Goal: Task Accomplishment & Management: Manage account settings

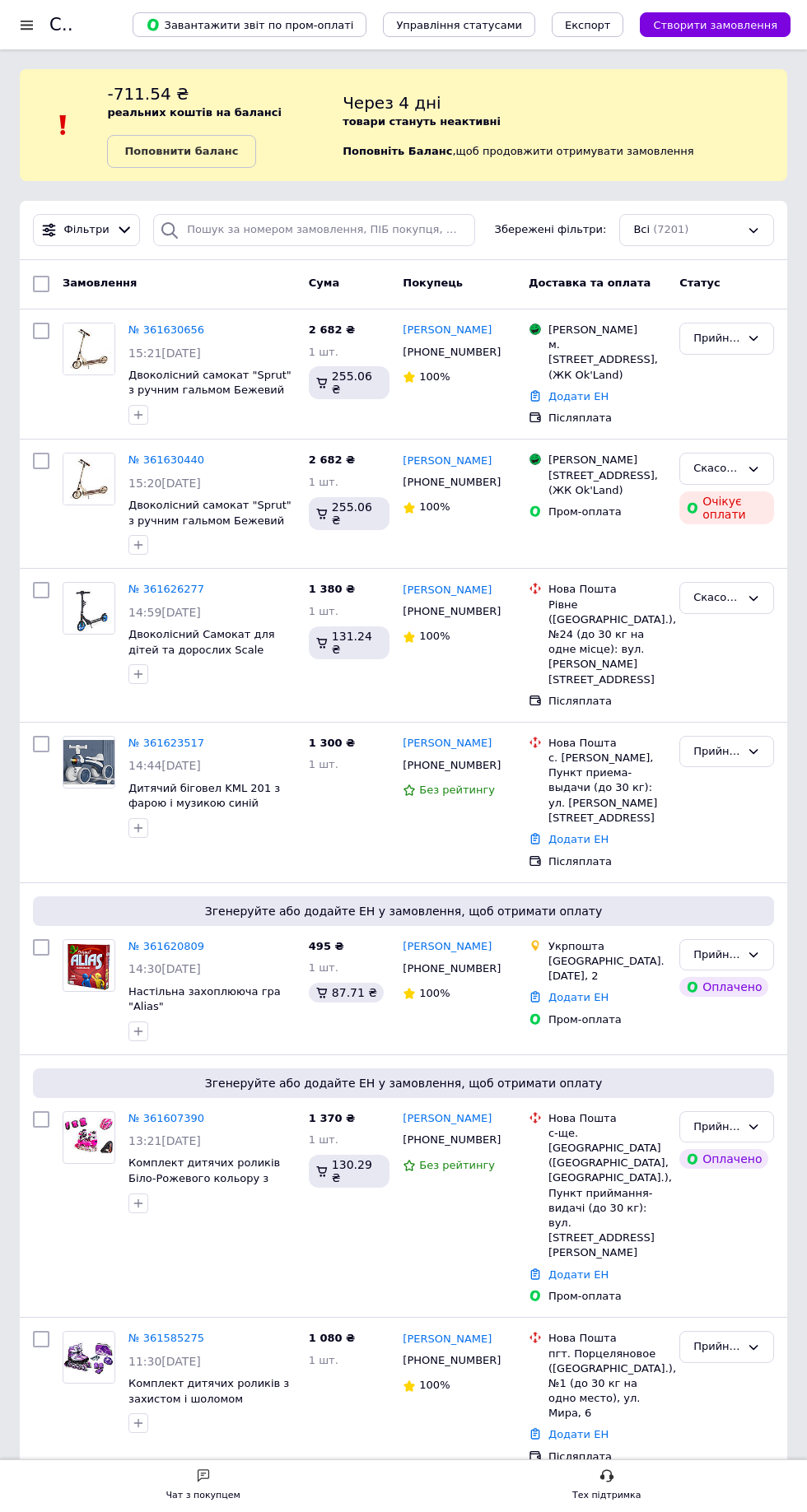
click at [753, 229] on icon at bounding box center [753, 230] width 13 height 13
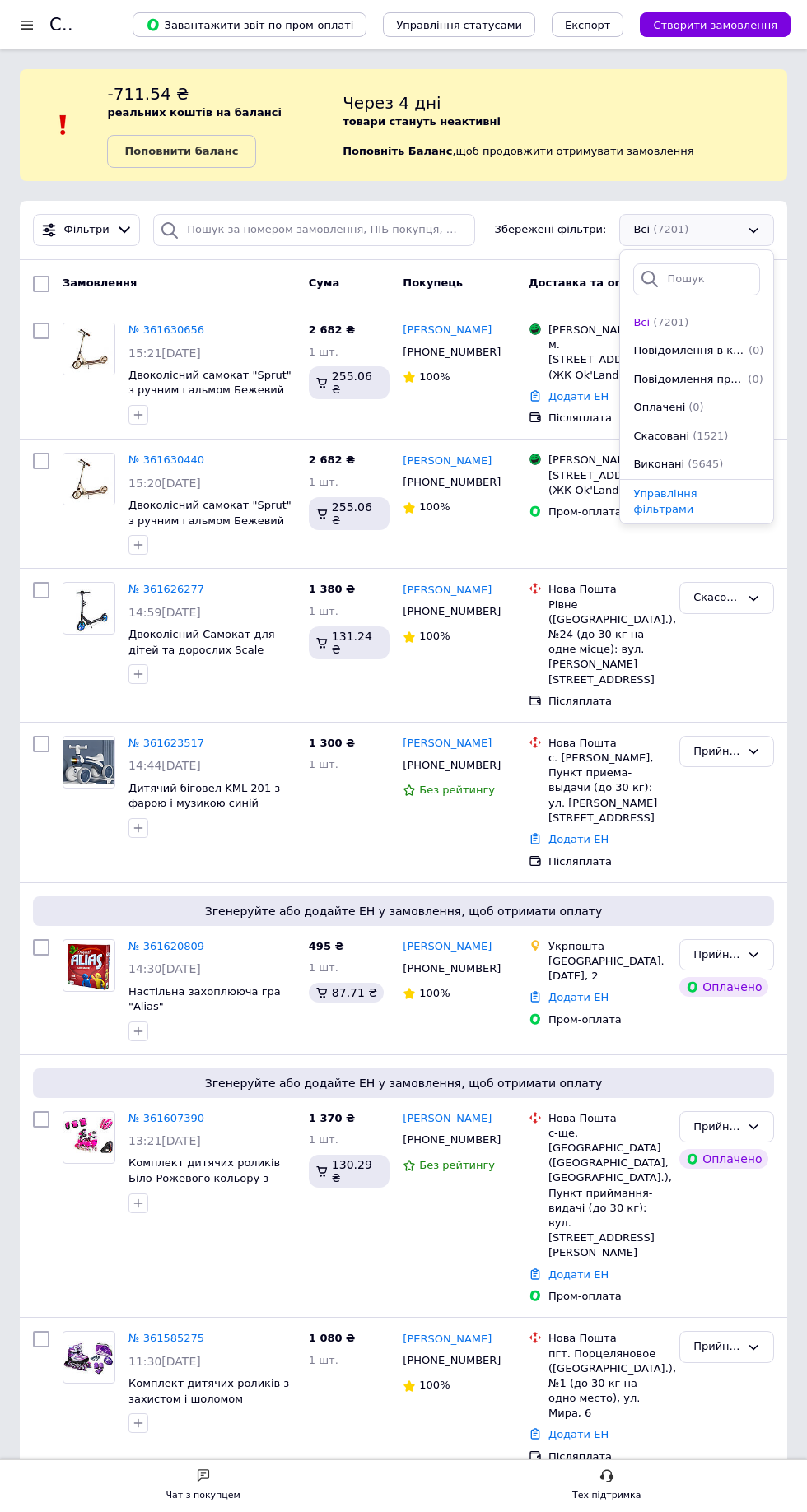
scroll to position [85, 0]
click at [688, 406] on span "(35)" at bounding box center [699, 407] width 22 height 12
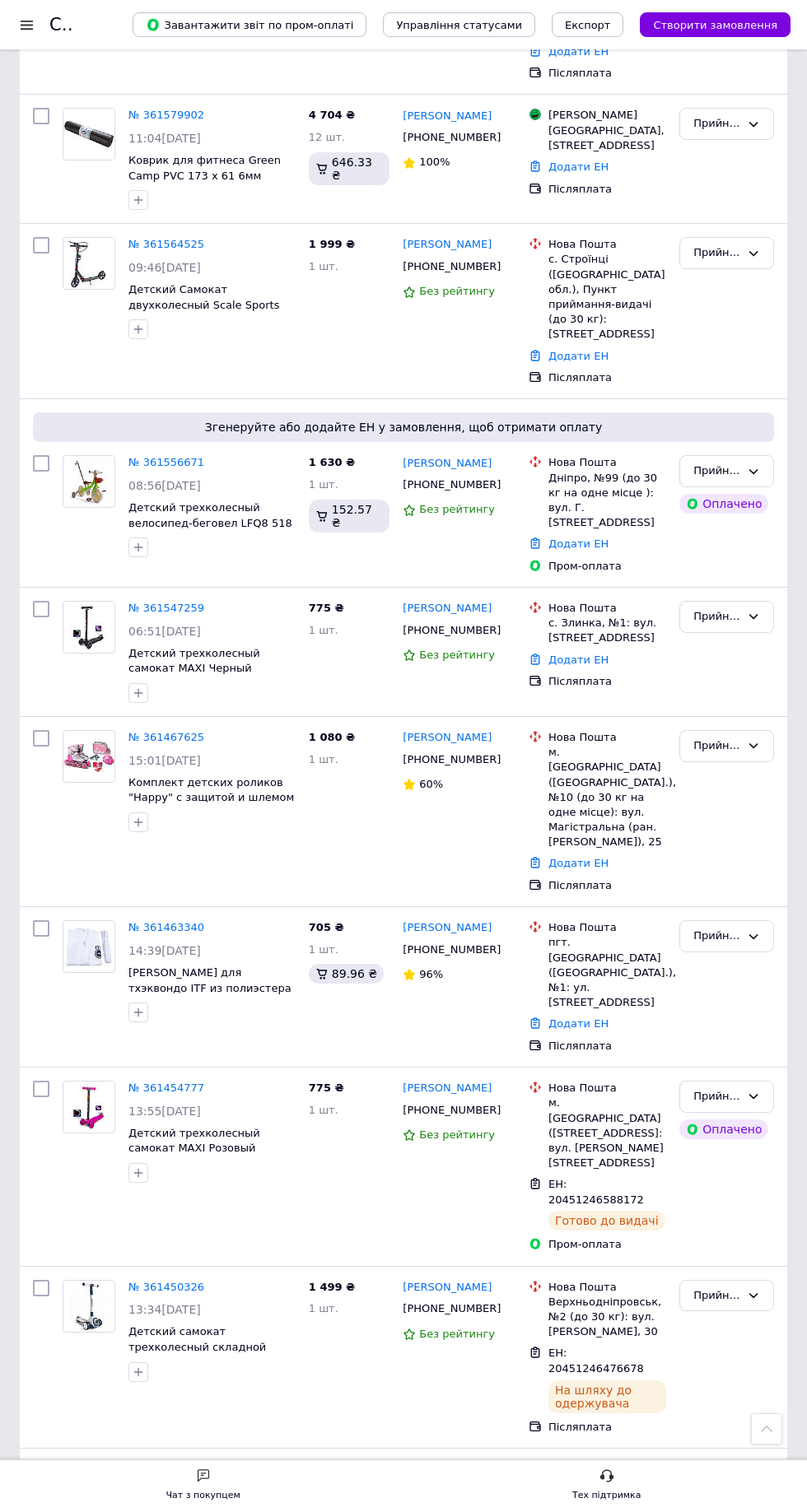
scroll to position [1046, 0]
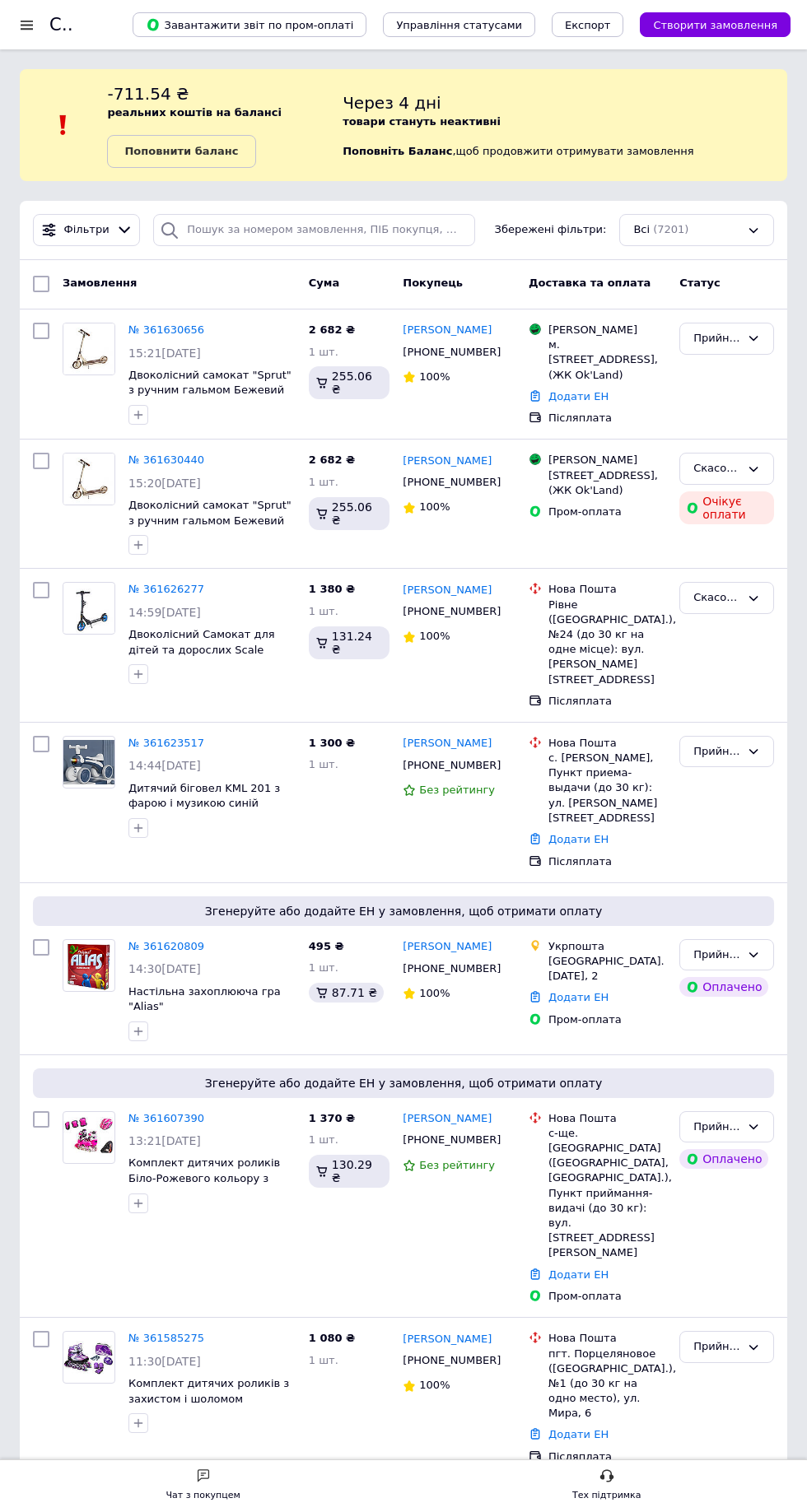
click at [753, 229] on div "Всі (7201)" at bounding box center [696, 230] width 155 height 32
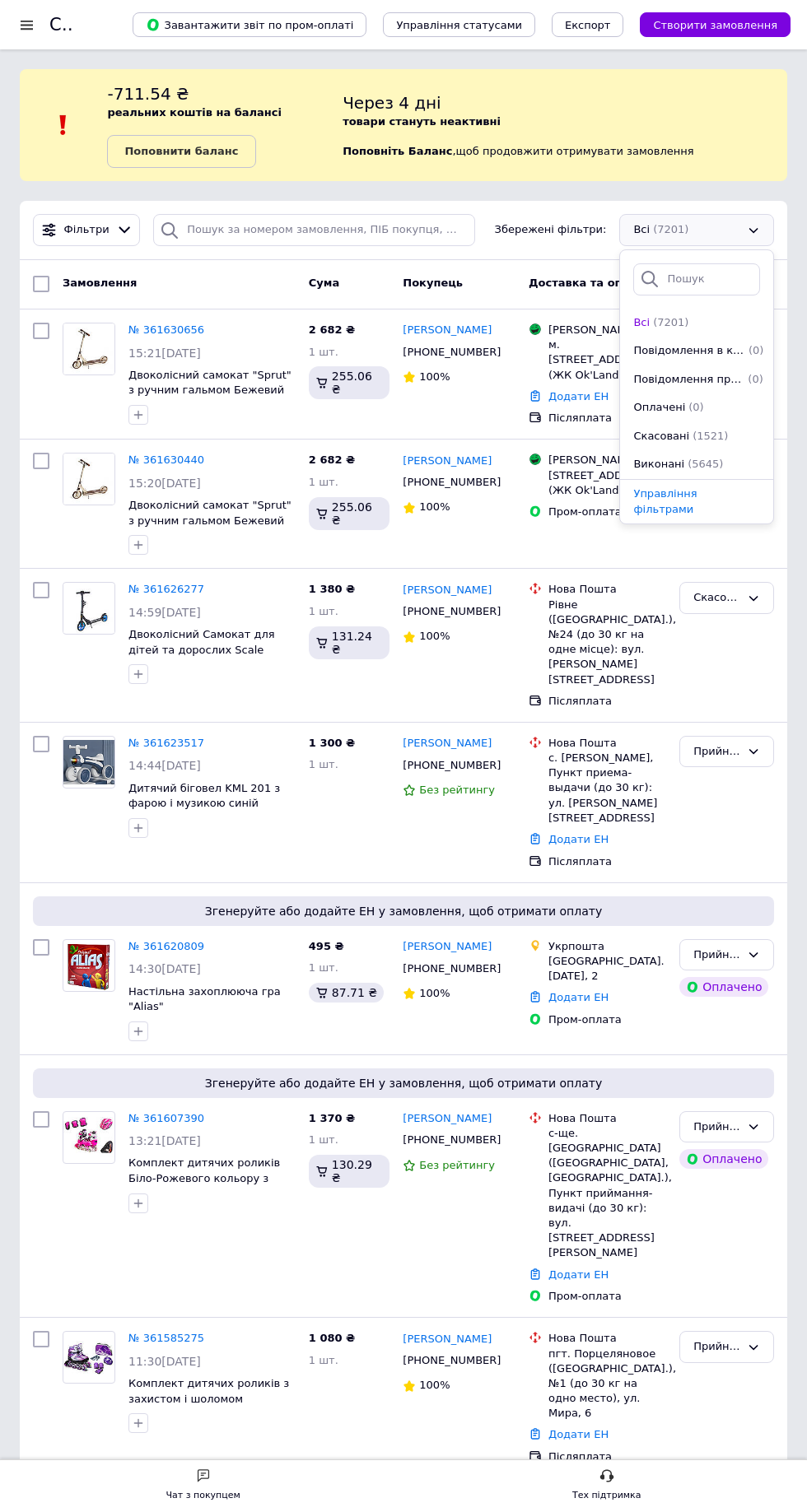
scroll to position [85, 0]
click at [688, 409] on span "(35)" at bounding box center [699, 407] width 22 height 12
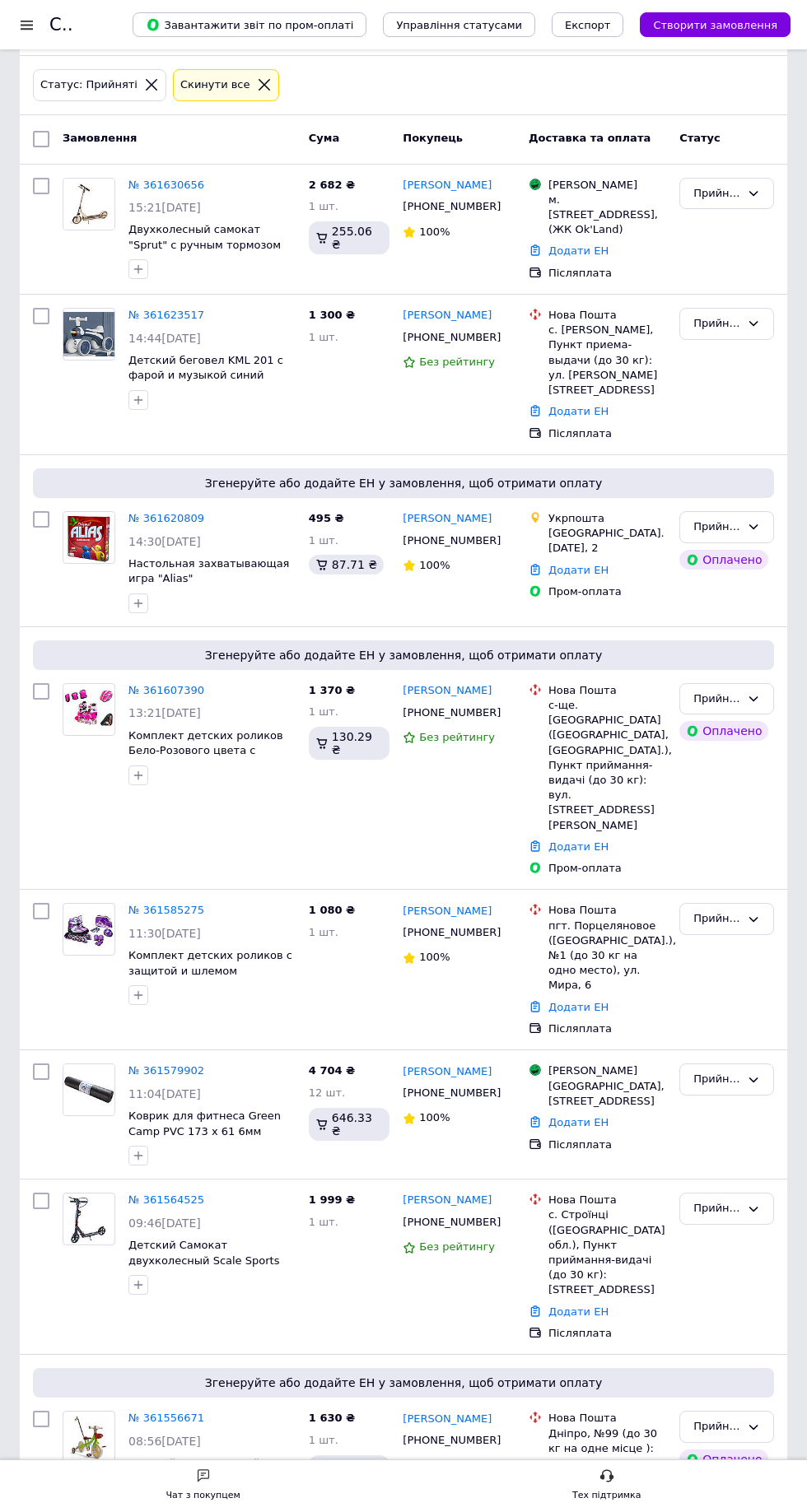
scroll to position [209, 0]
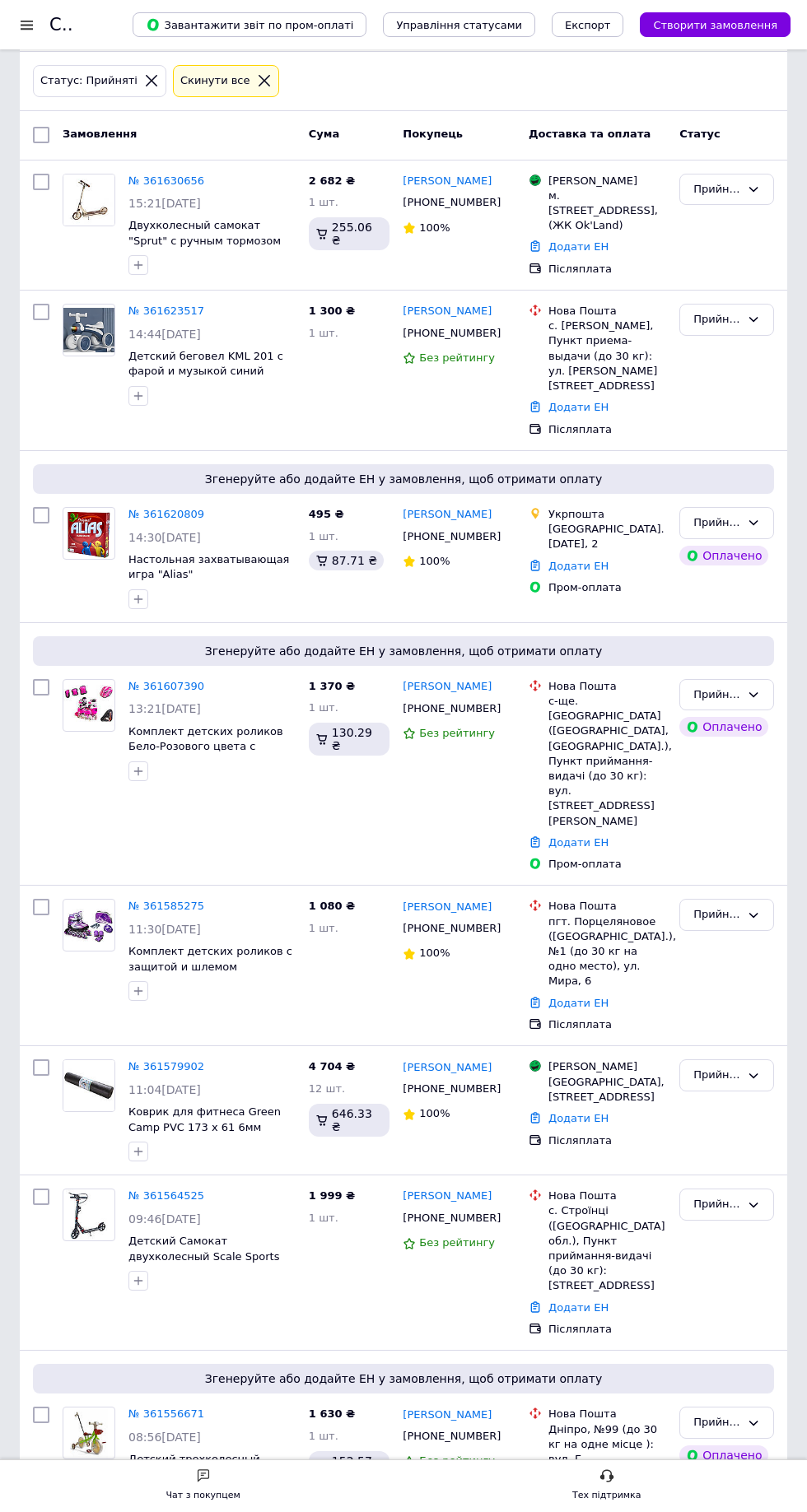
click at [150, 690] on link "№ 361607390" at bounding box center [166, 685] width 76 height 12
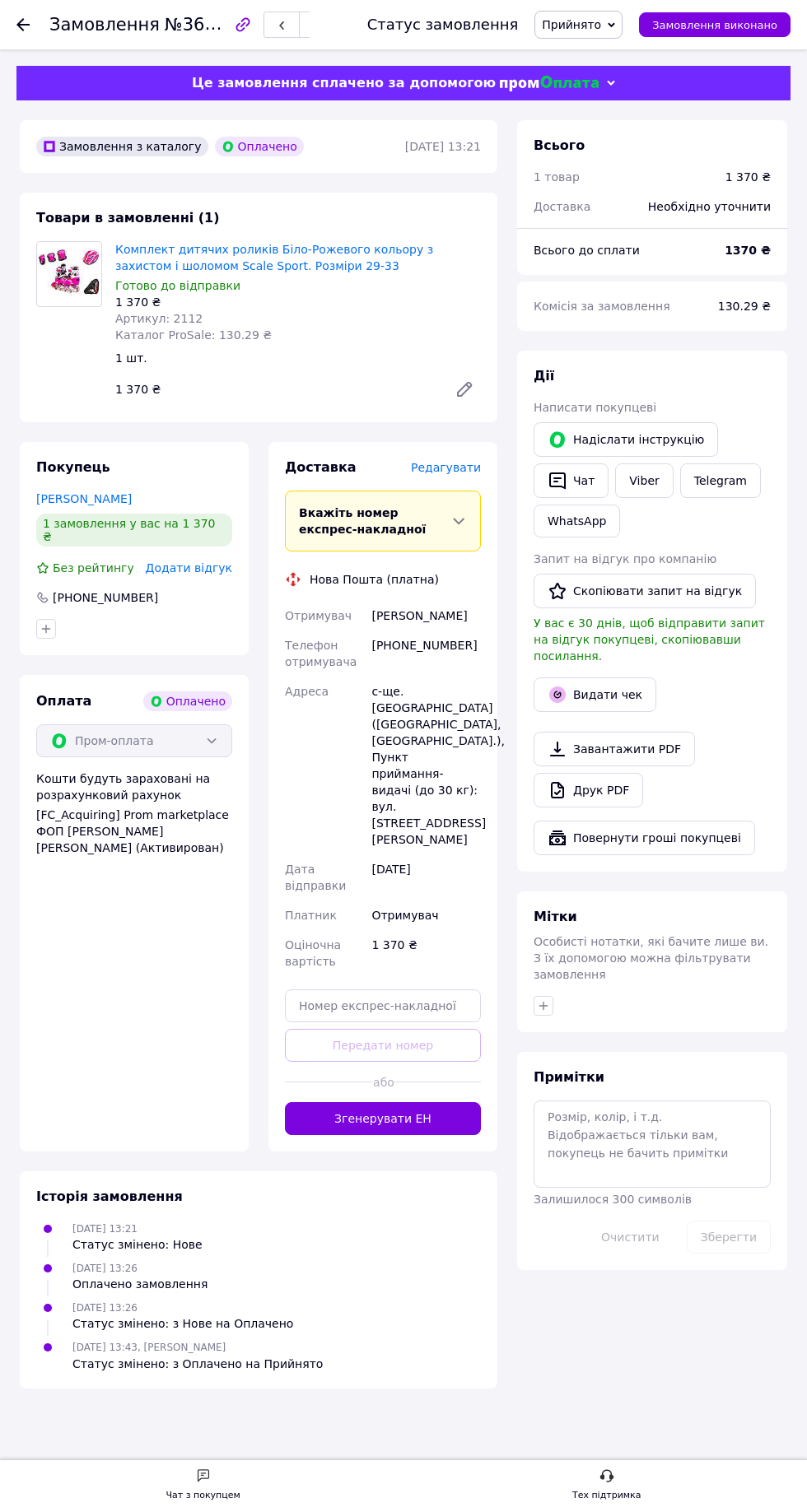
click at [465, 466] on span "Редагувати" at bounding box center [445, 468] width 70 height 13
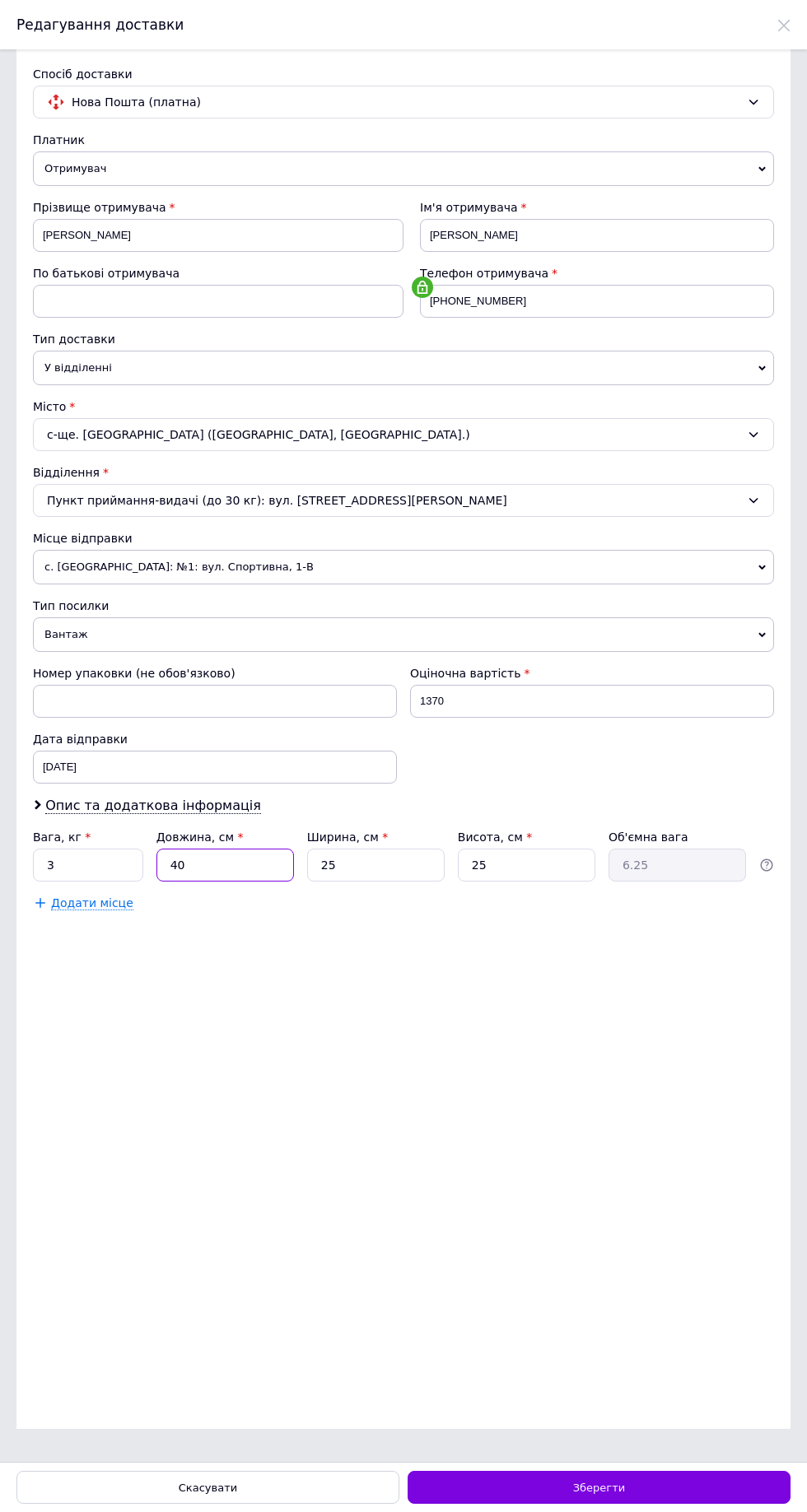
click at [243, 881] on input "40" at bounding box center [224, 865] width 137 height 33
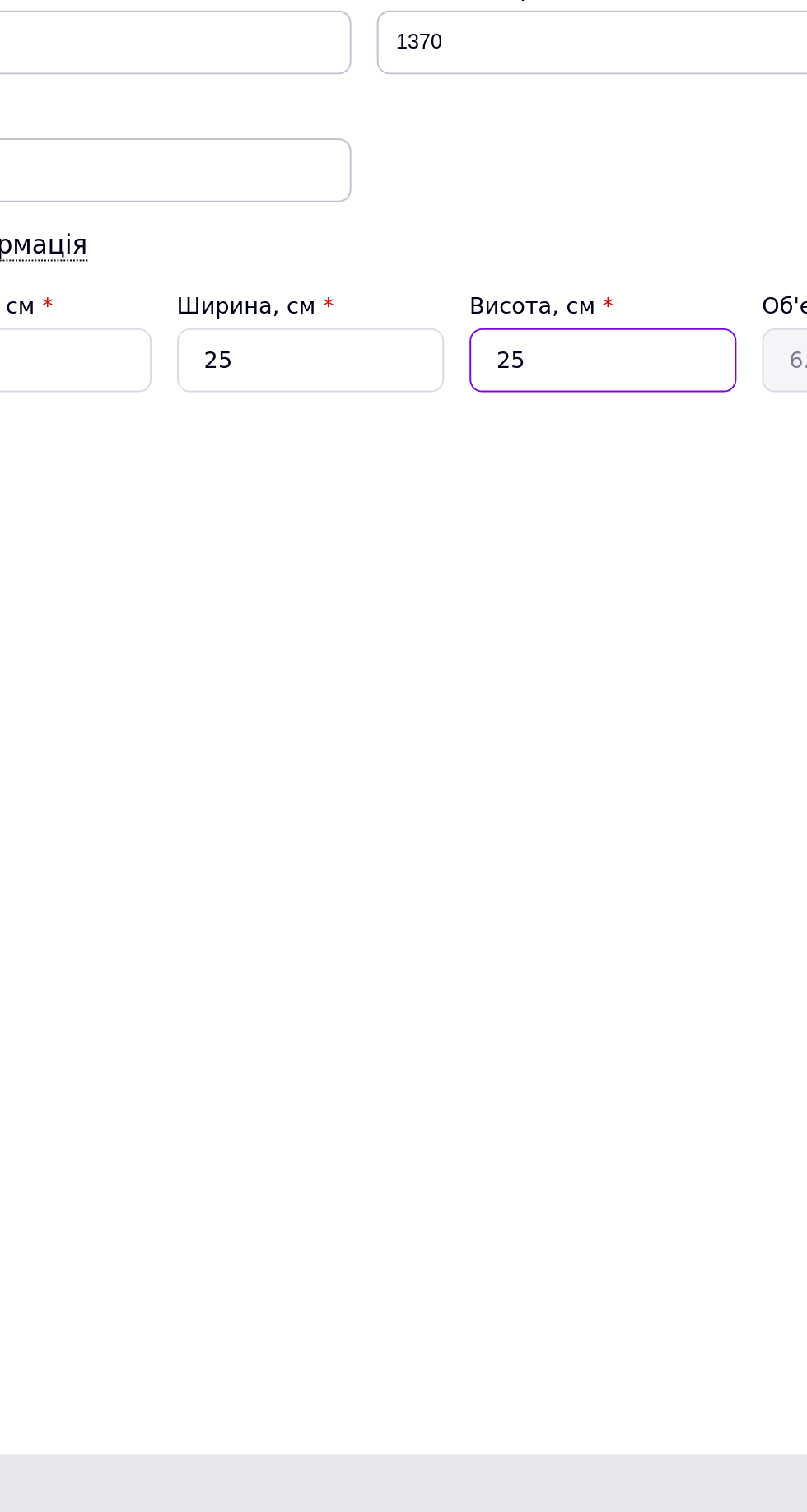
click at [524, 881] on input "25" at bounding box center [526, 865] width 137 height 33
type input "2"
type input "0.5"
type input "3"
type input "0.75"
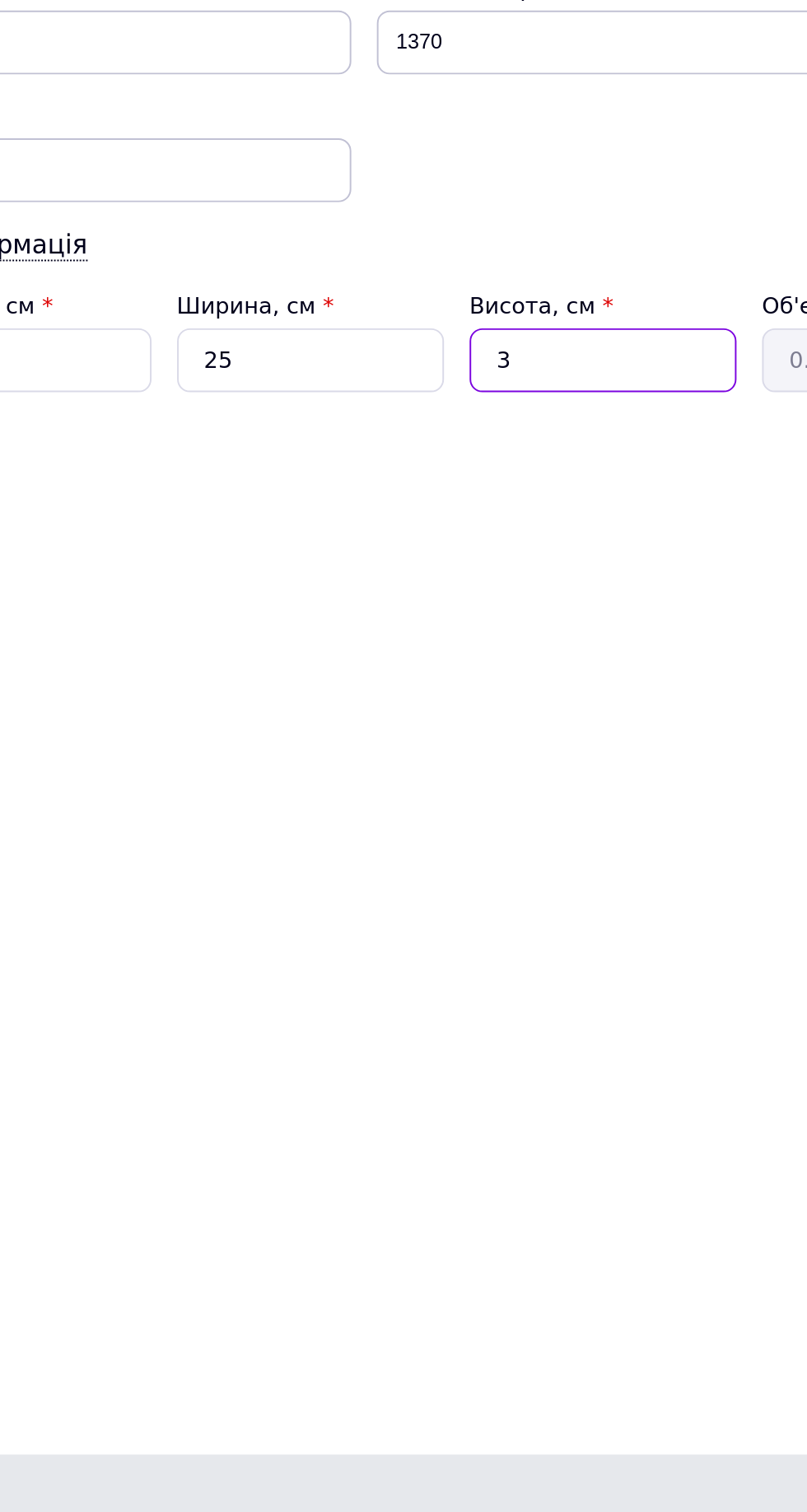
type input "30"
type input "7.5"
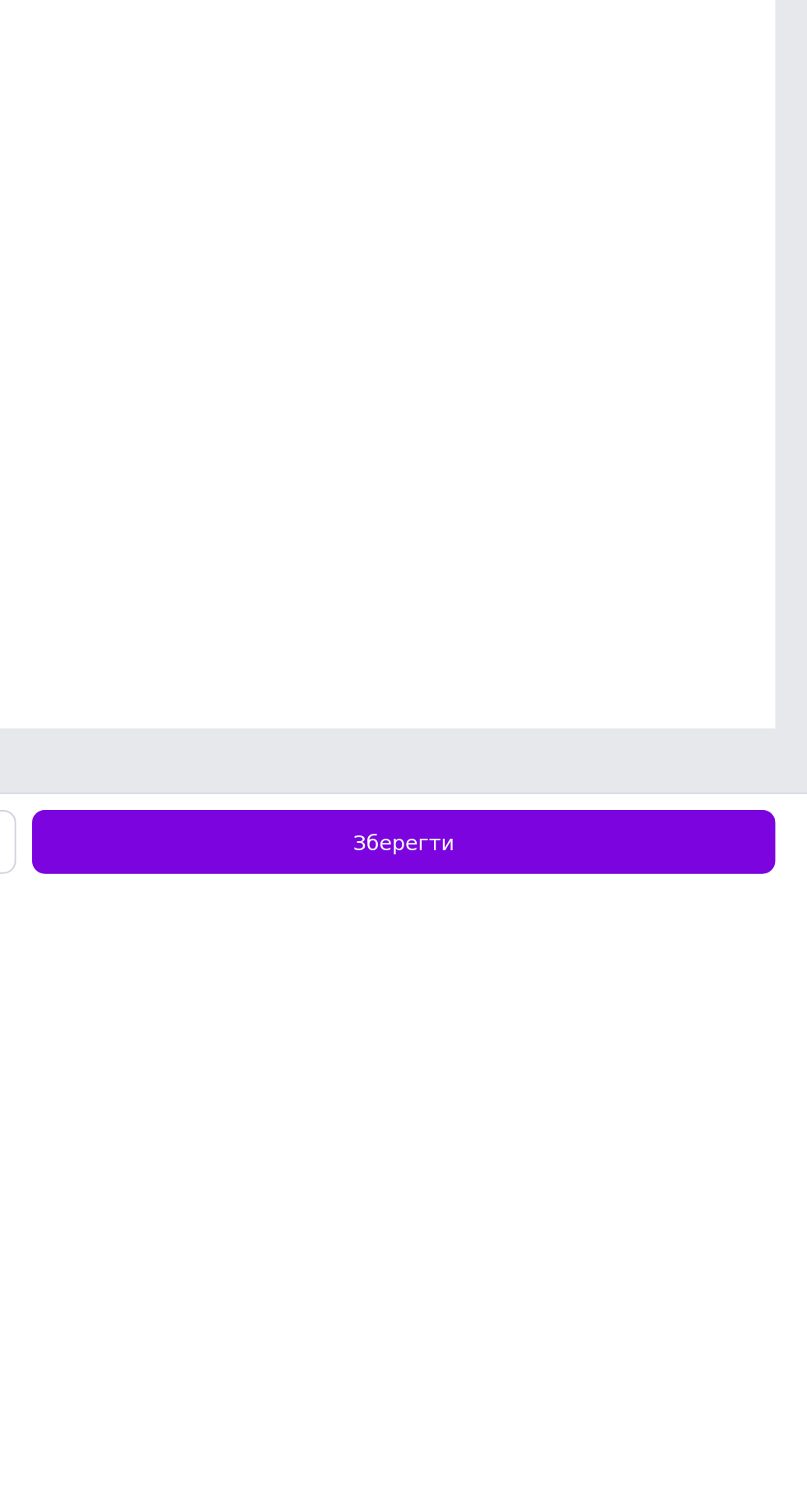
type input "30"
click at [637, 1492] on div "Зберегти" at bounding box center [598, 1487] width 383 height 33
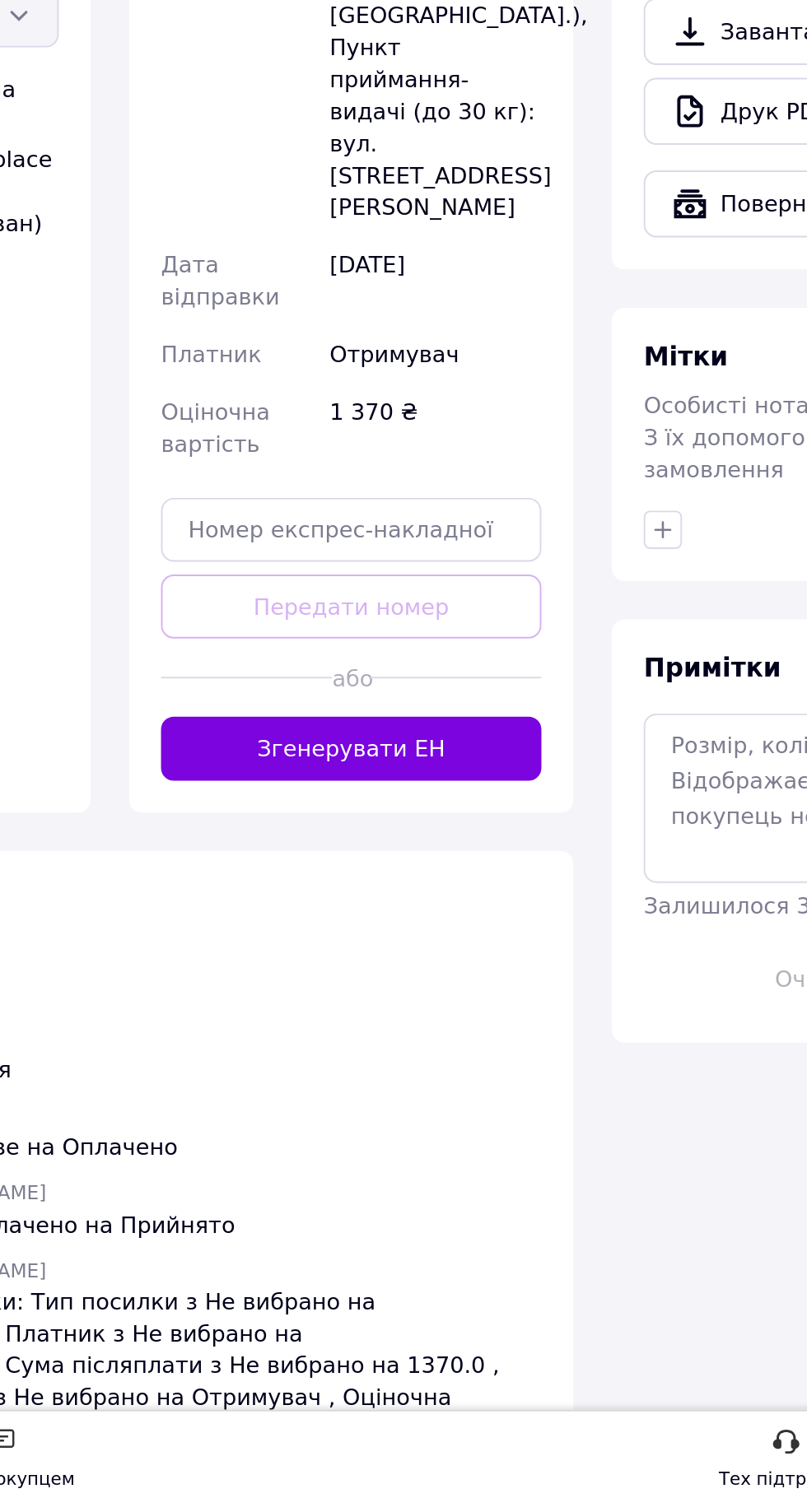
click at [425, 1102] on button "Згенерувати ЕН" at bounding box center [383, 1118] width 196 height 33
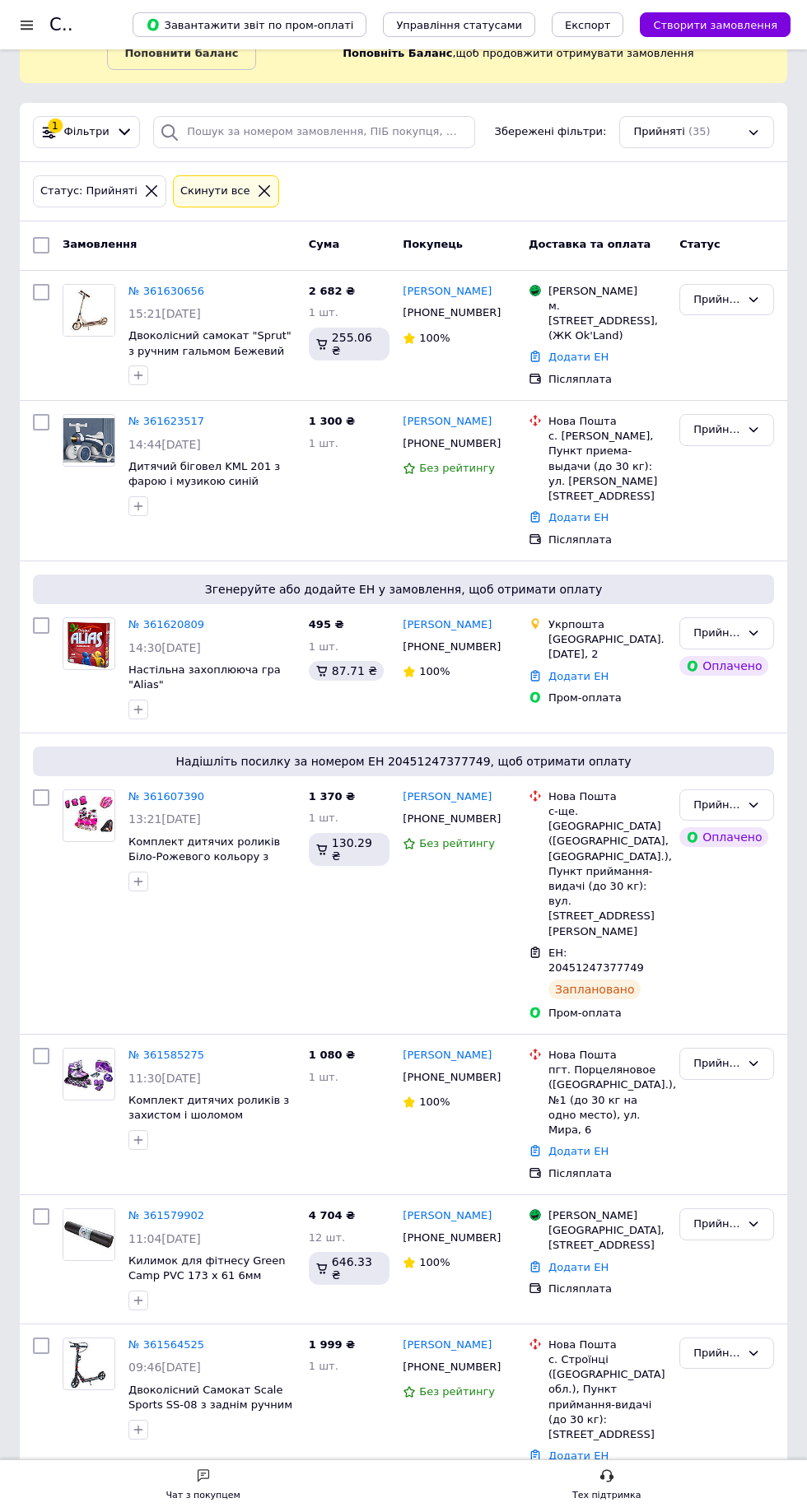
scroll to position [175, 0]
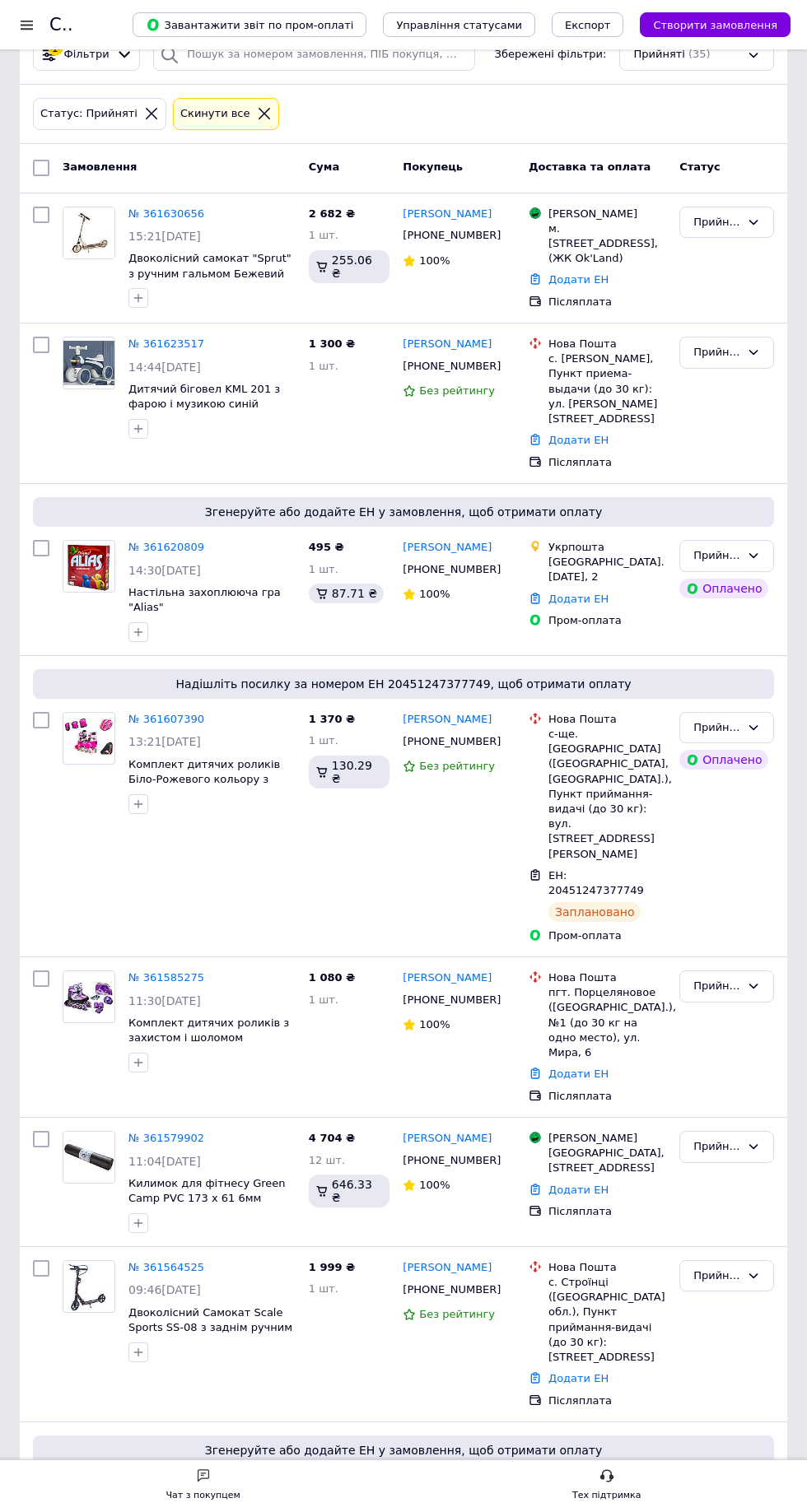
click at [164, 971] on link "№ 361585275" at bounding box center [166, 977] width 76 height 12
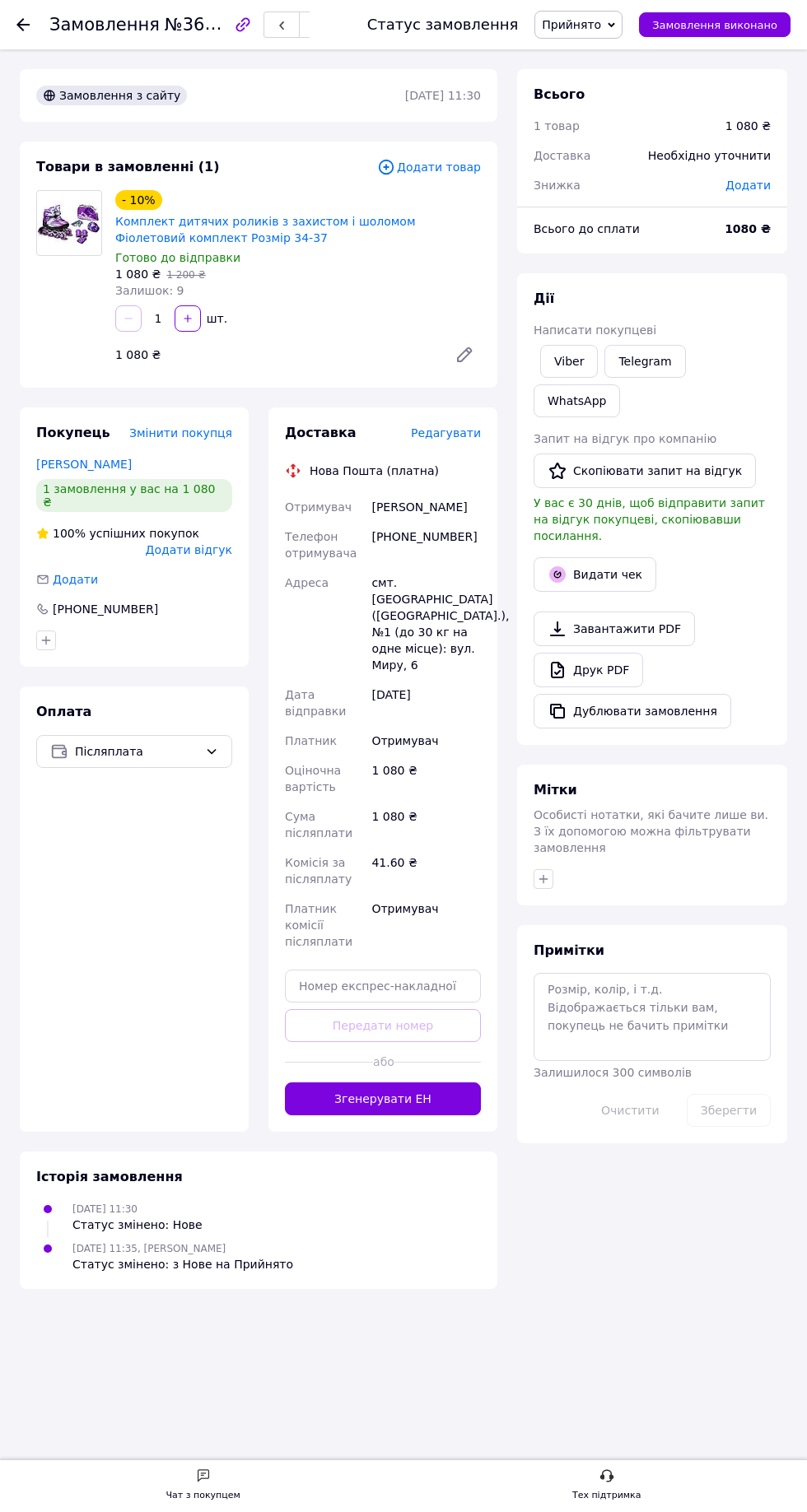
click at [452, 431] on span "Редагувати" at bounding box center [445, 433] width 70 height 13
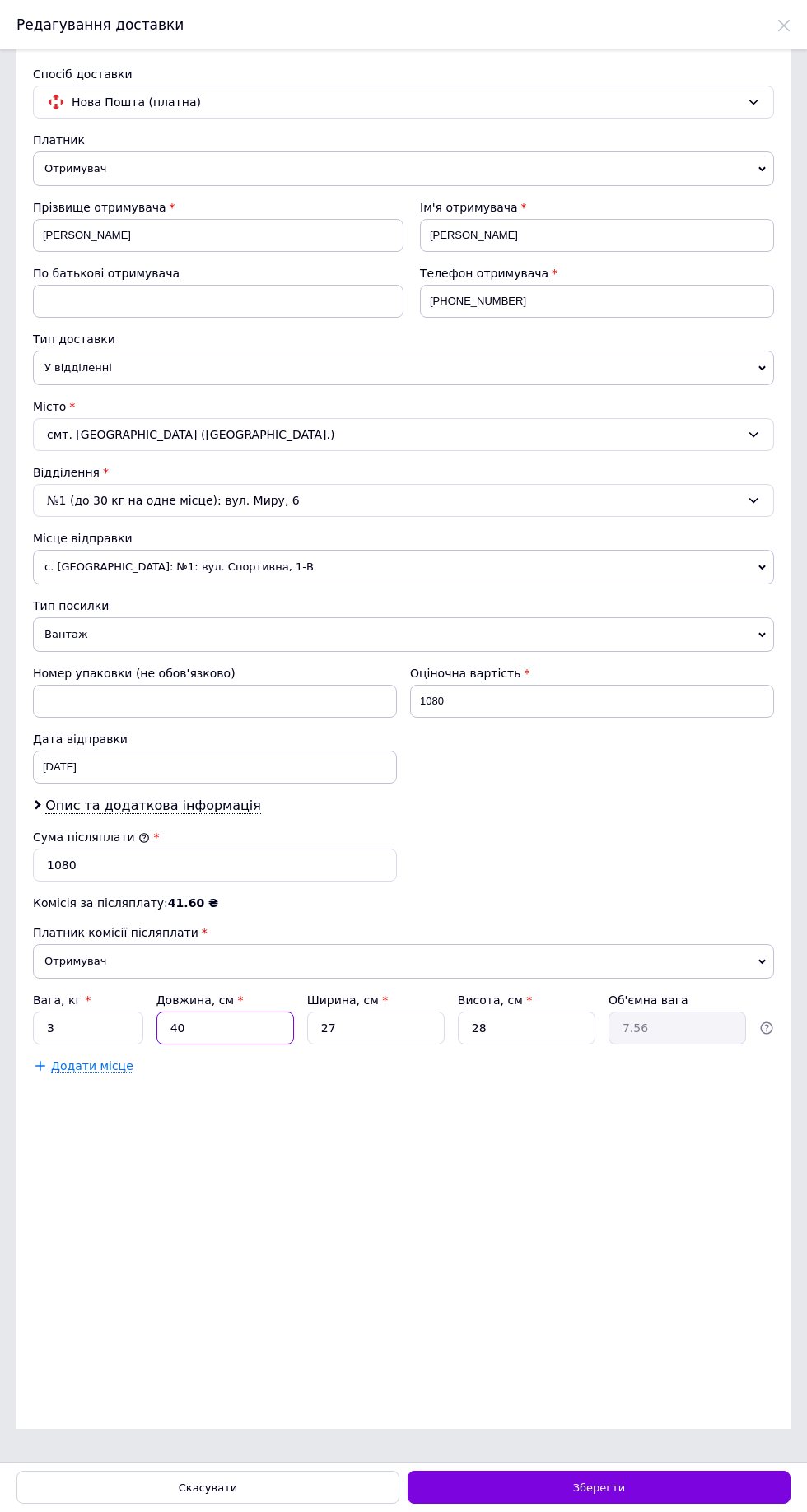
click at [262, 1044] on input "40" at bounding box center [224, 1028] width 137 height 33
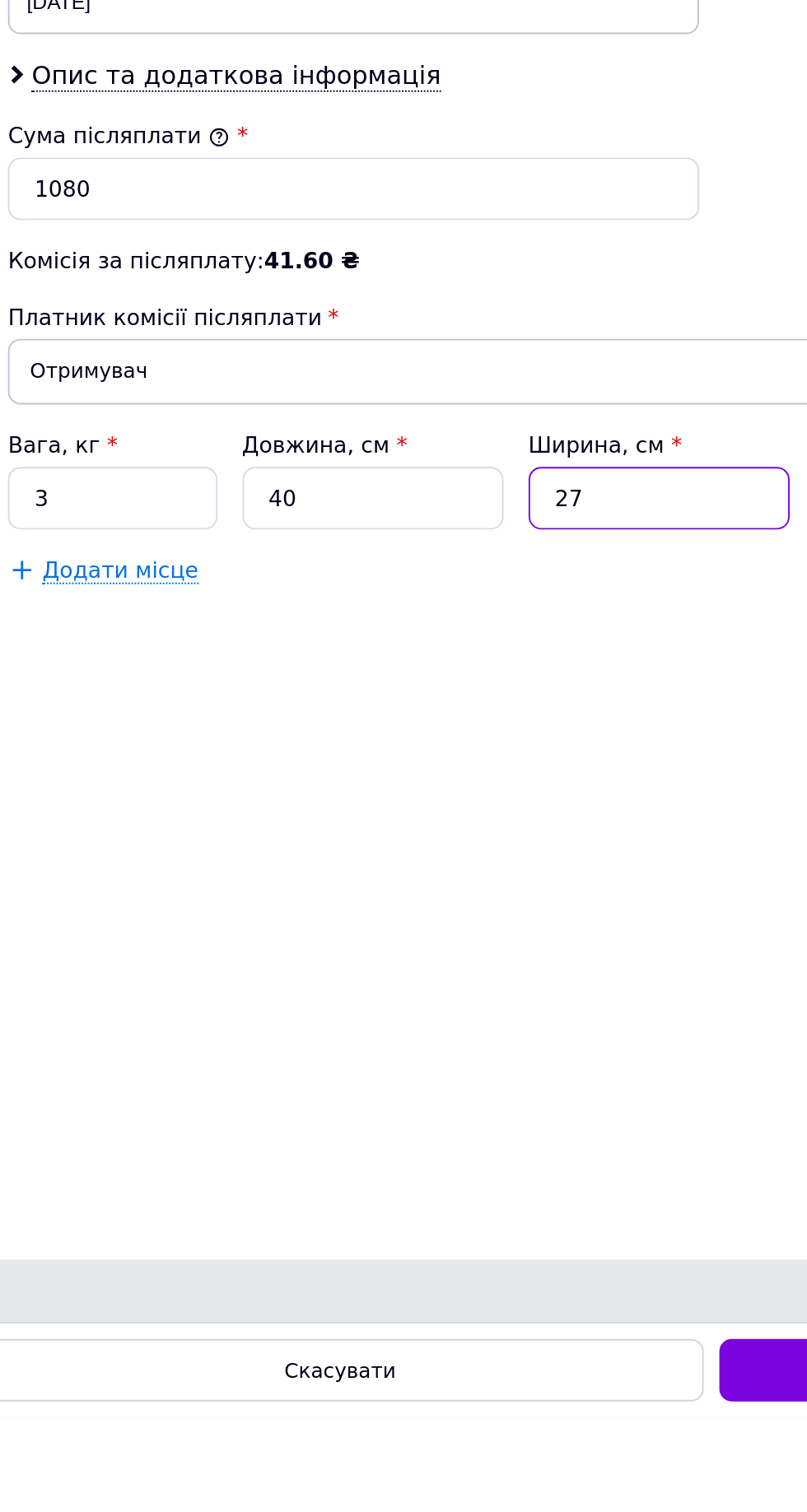
click at [379, 1044] on input "27" at bounding box center [375, 1028] width 137 height 33
type input "2"
type input "0.56"
type input "22"
type input "6.16"
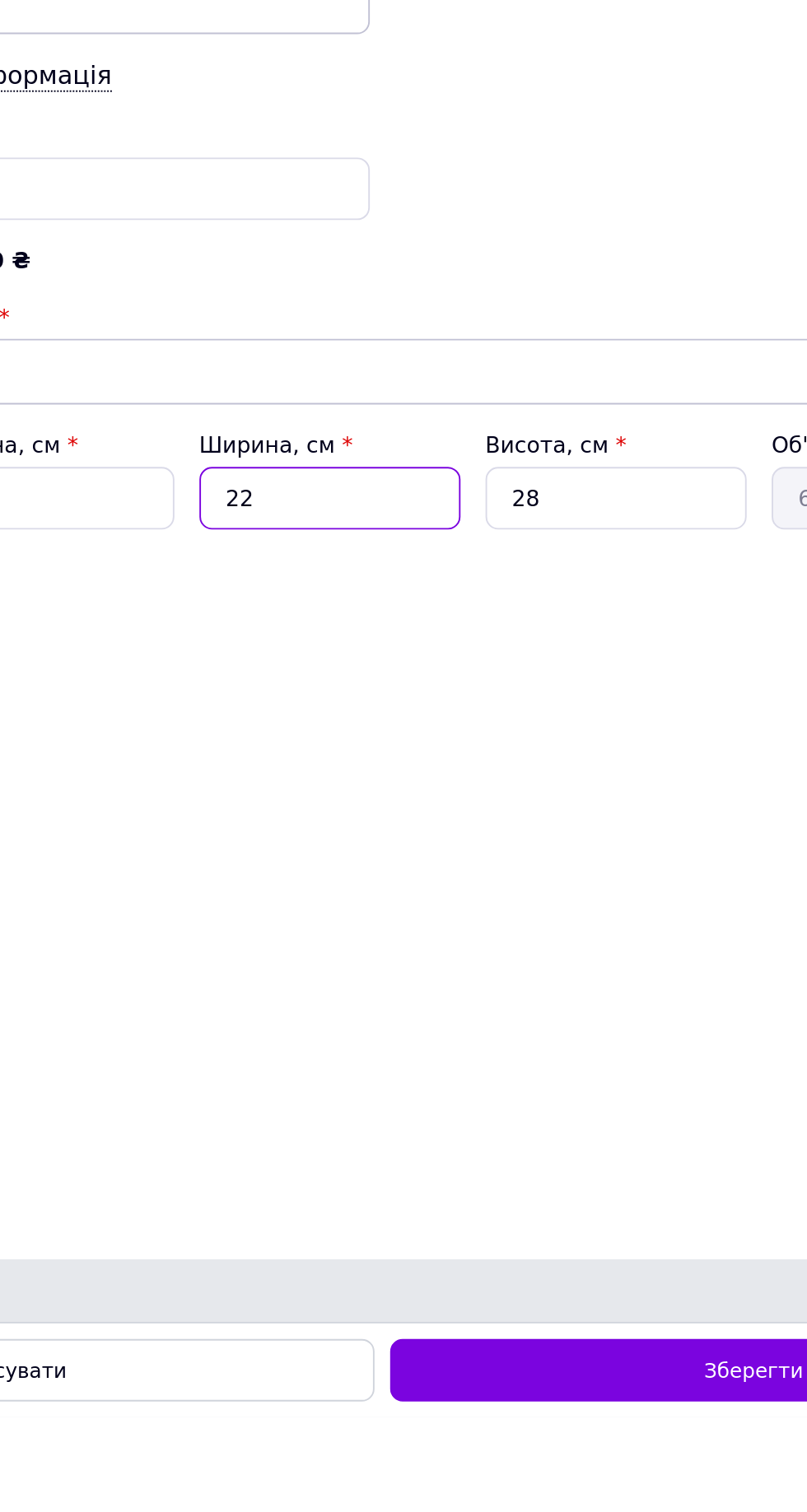
type input "22"
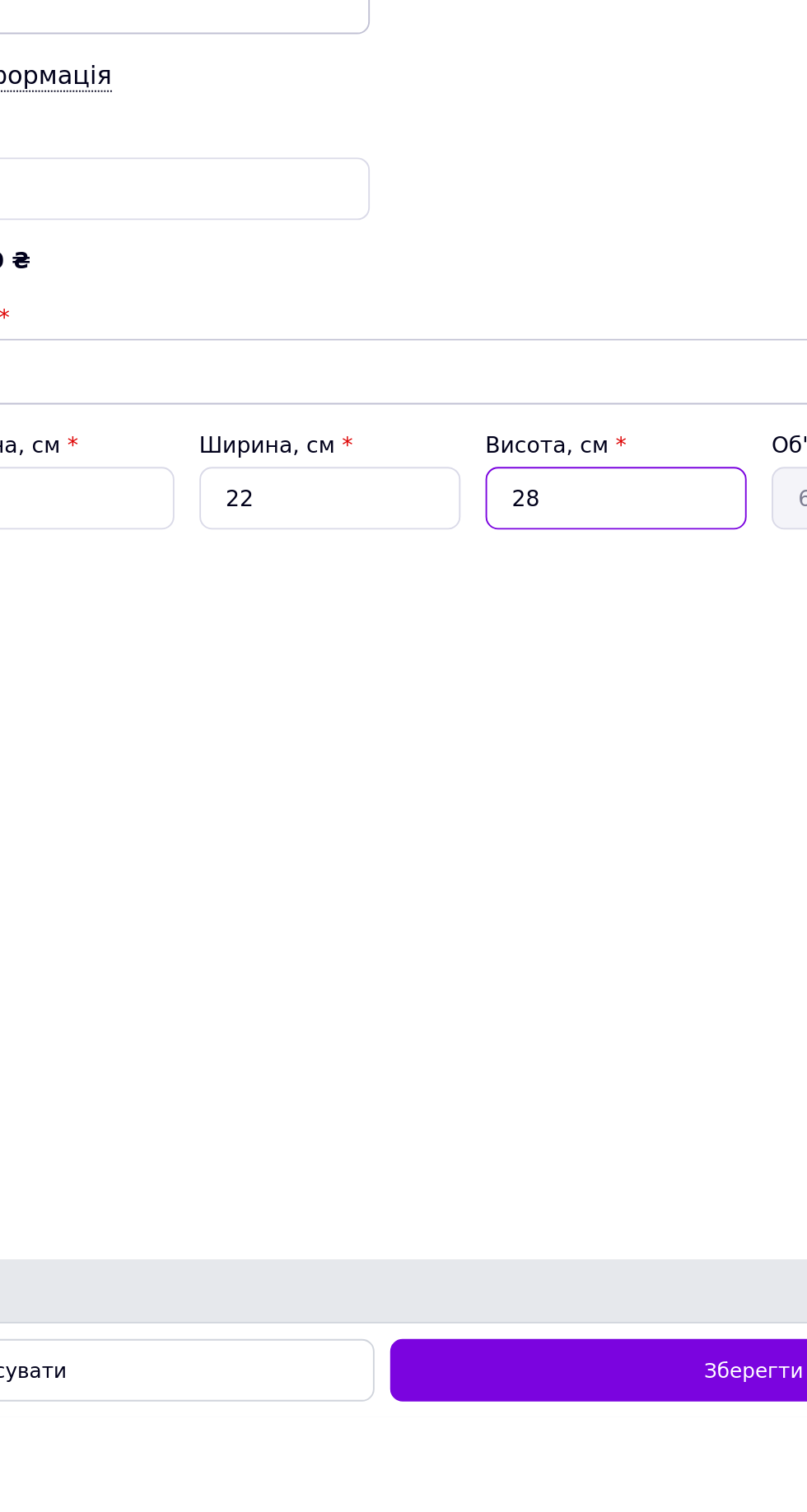
click at [532, 1044] on input "28" at bounding box center [526, 1028] width 137 height 33
type input "2"
type input "0.44"
type input "3"
type input "0.66"
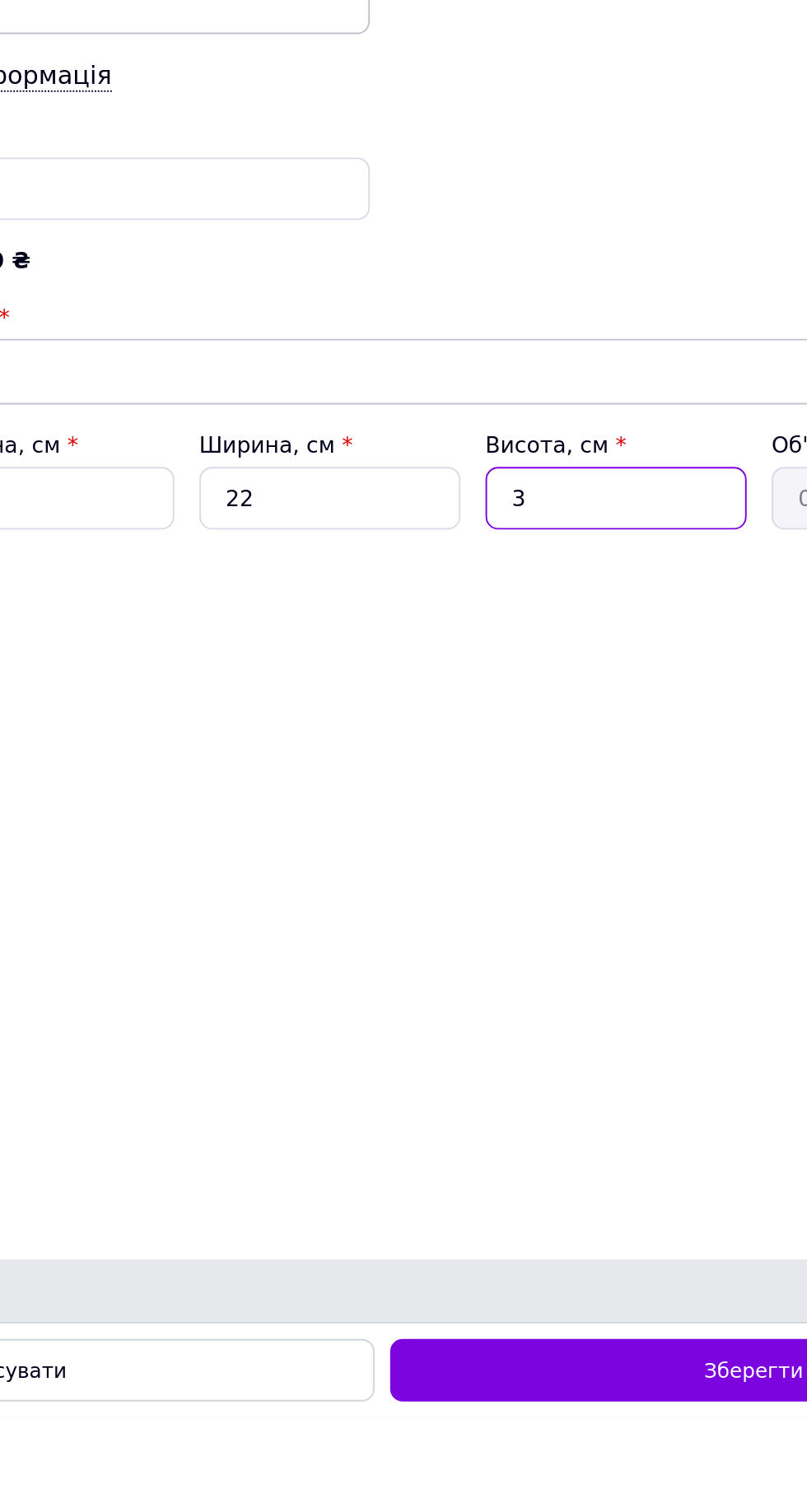
type input "32"
type input "7.04"
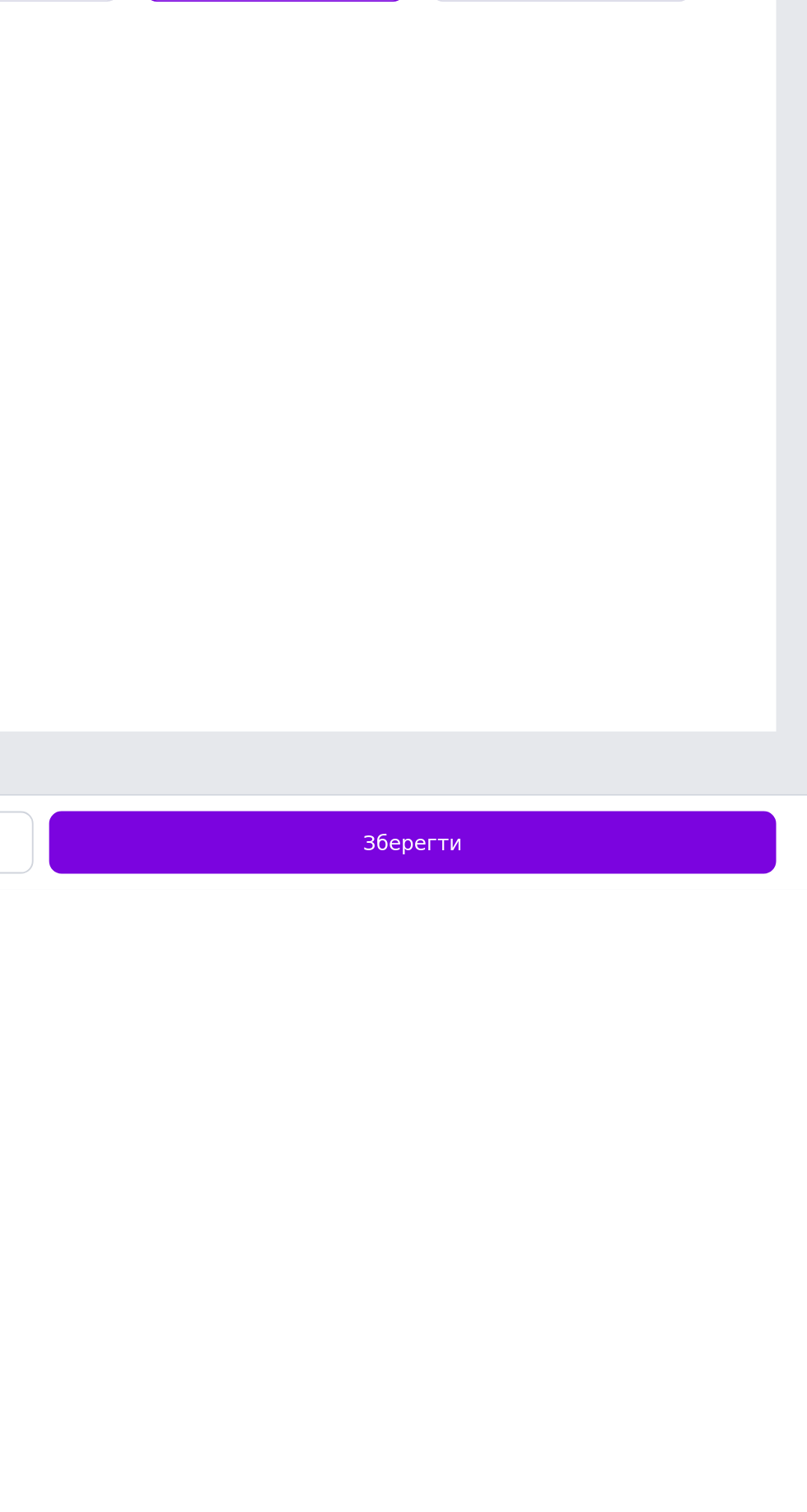
type input "32"
click at [689, 1488] on div "Зберегти" at bounding box center [598, 1487] width 383 height 33
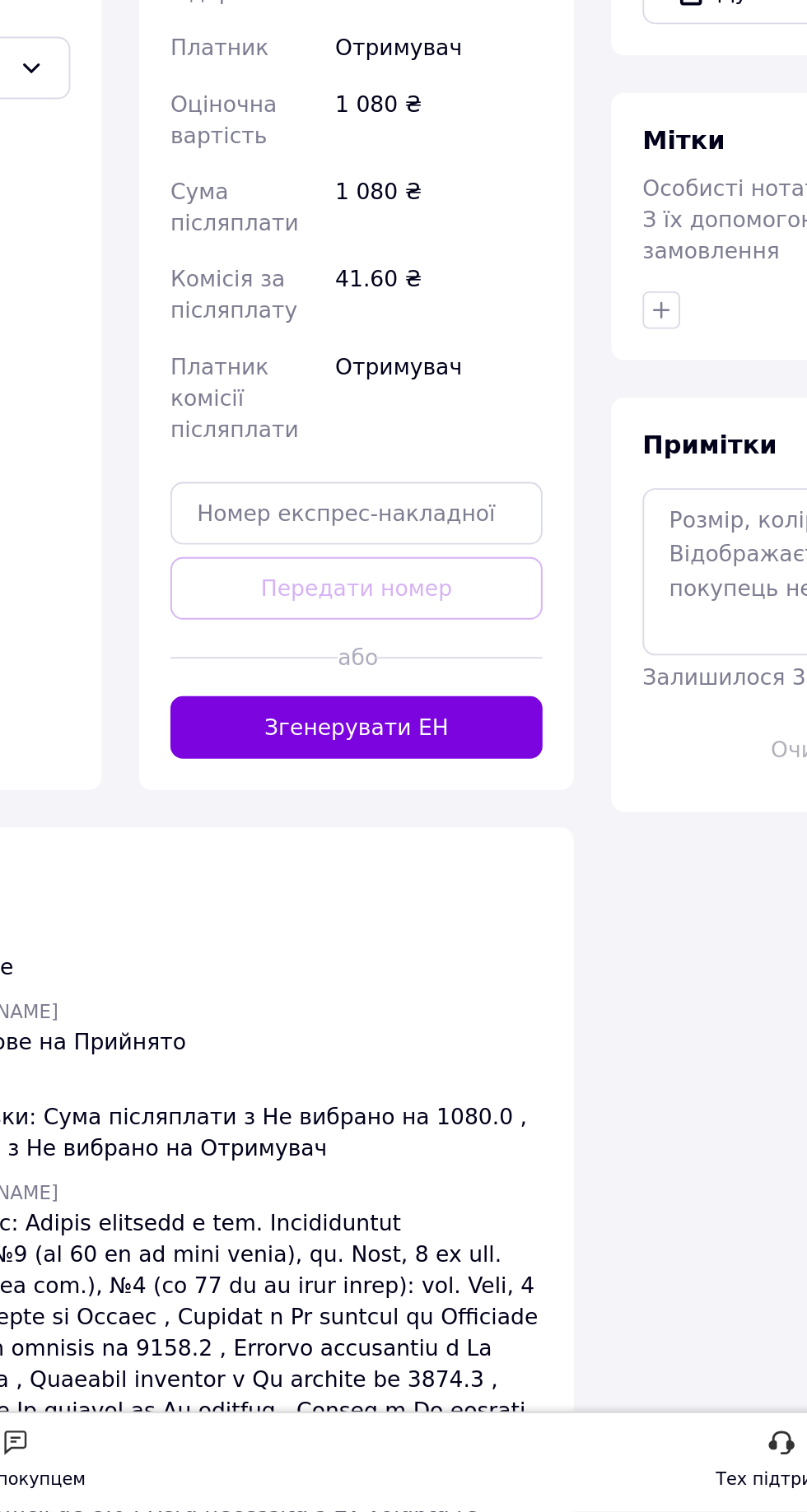
click at [421, 1085] on button "Згенерувати ЕН" at bounding box center [383, 1099] width 196 height 33
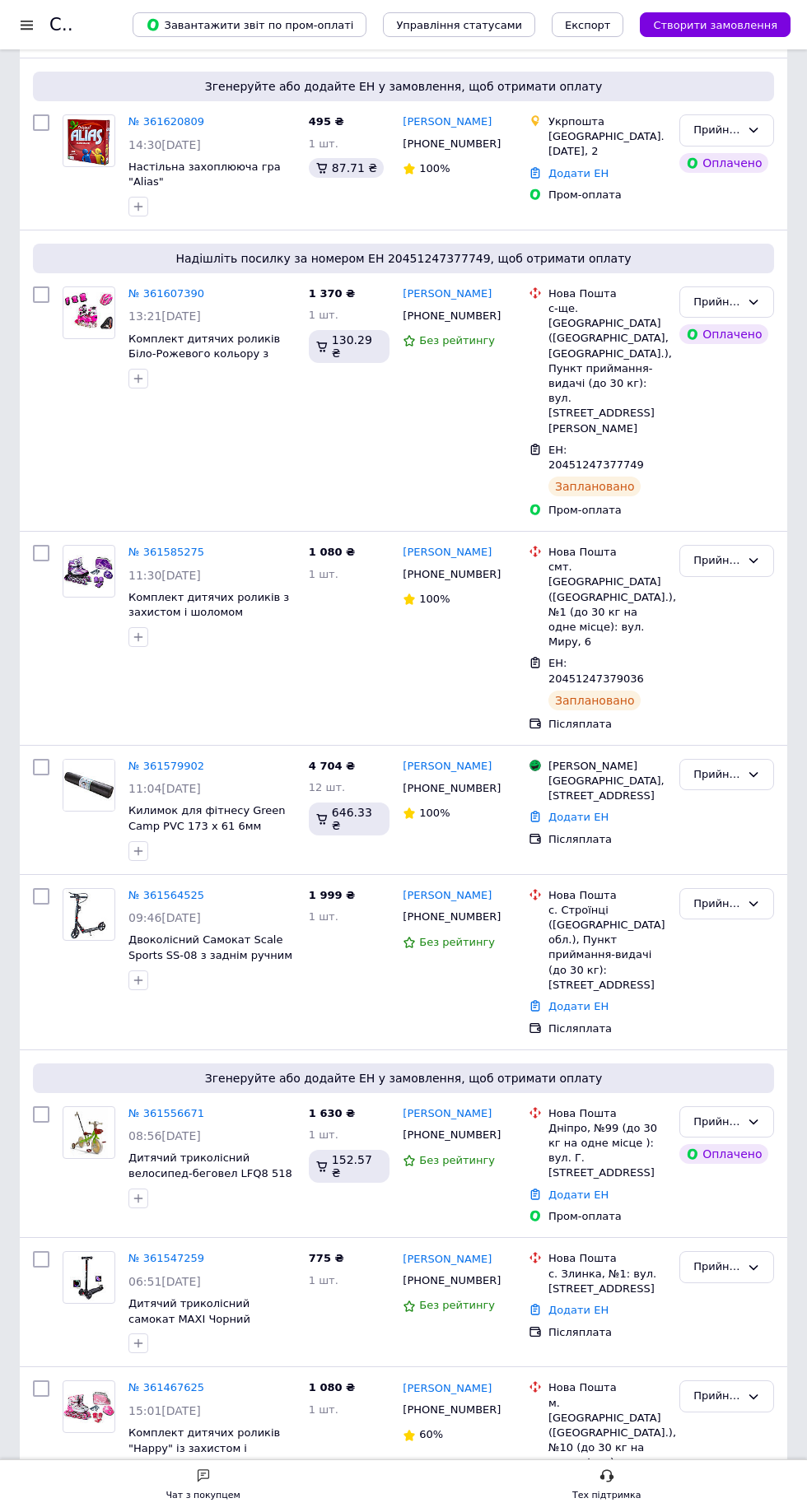
scroll to position [637, 0]
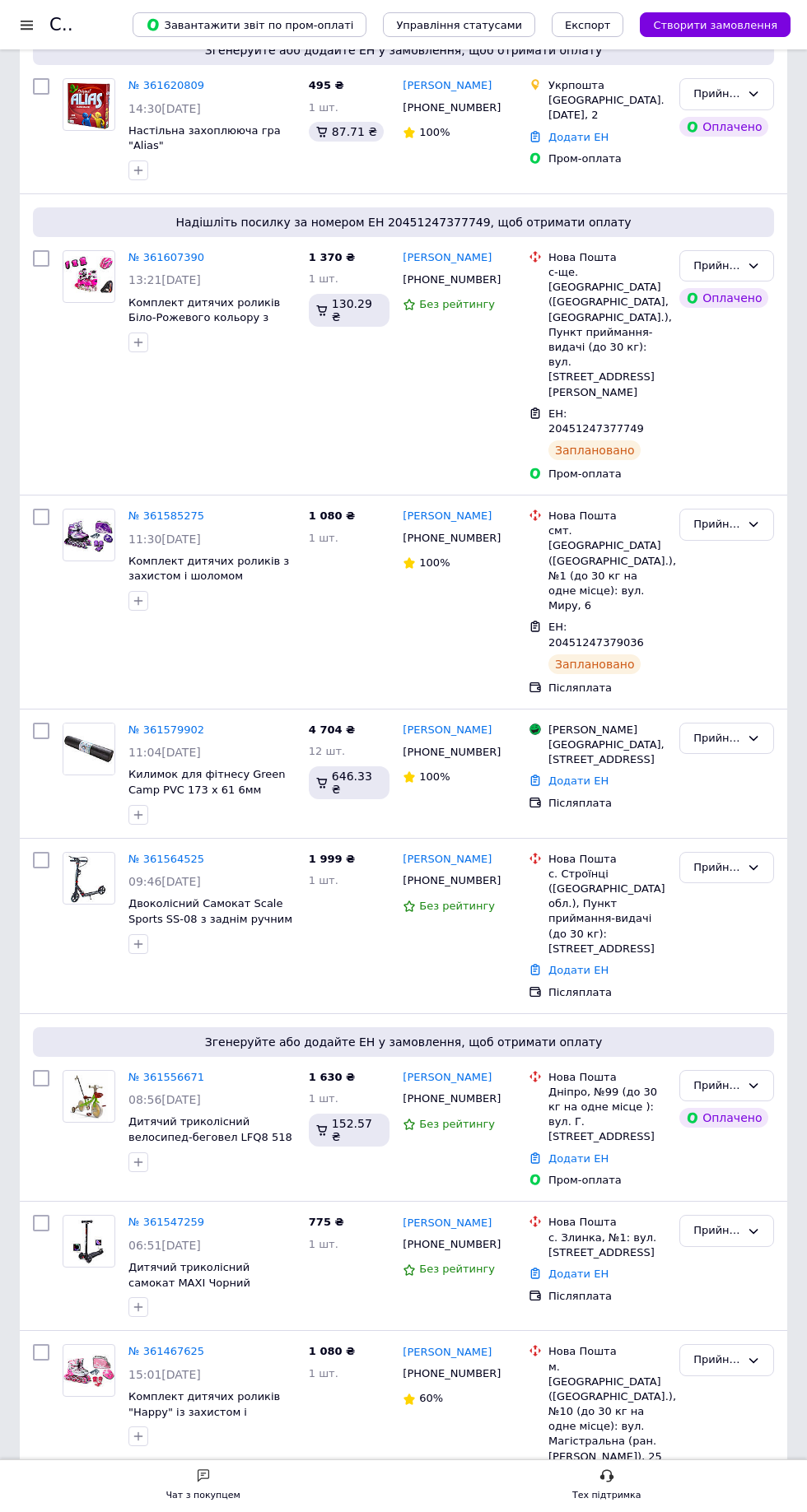
click at [162, 852] on link "№ 361564525" at bounding box center [166, 858] width 76 height 12
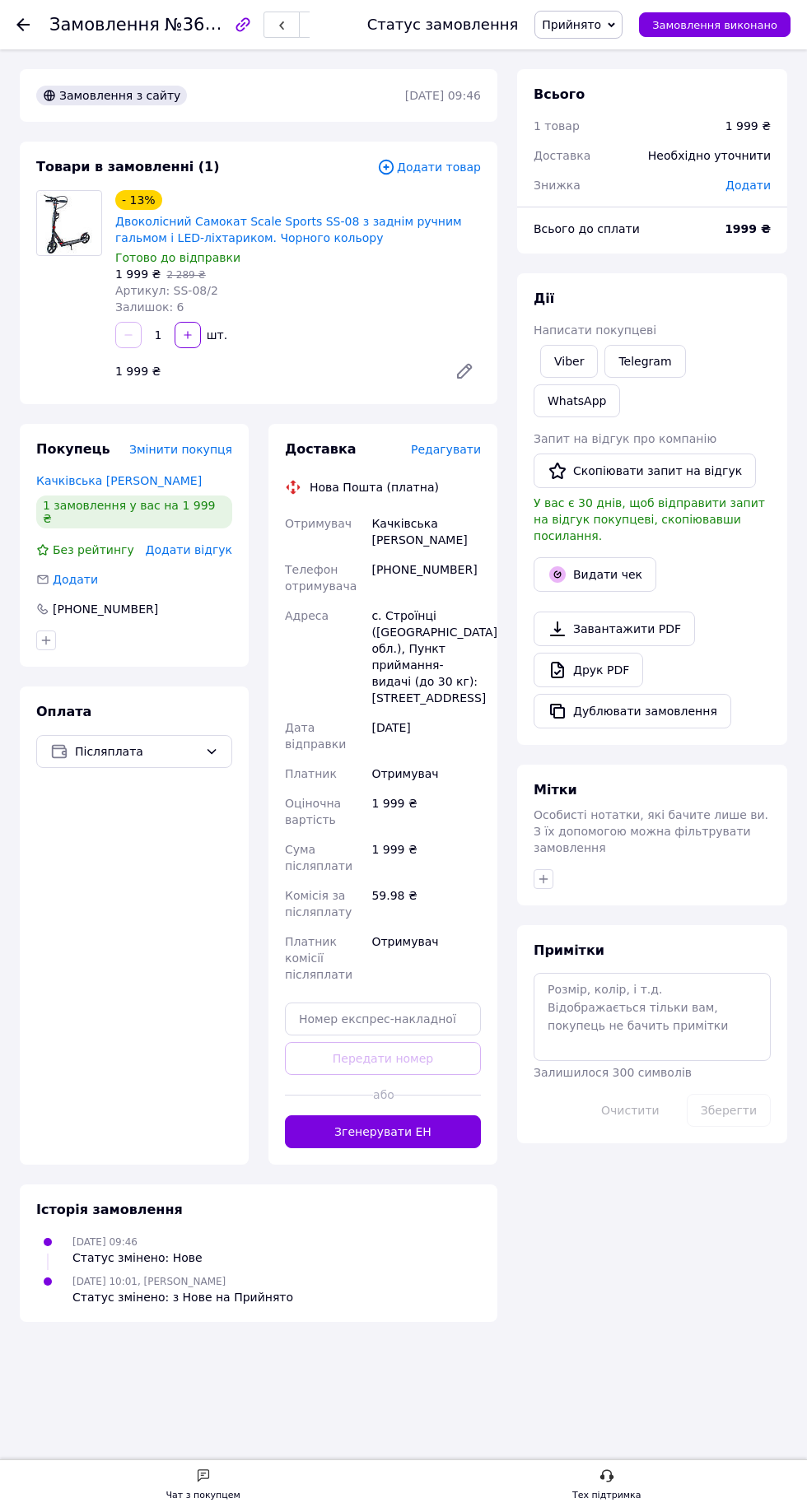
click at [465, 451] on span "Редагувати" at bounding box center [445, 449] width 70 height 13
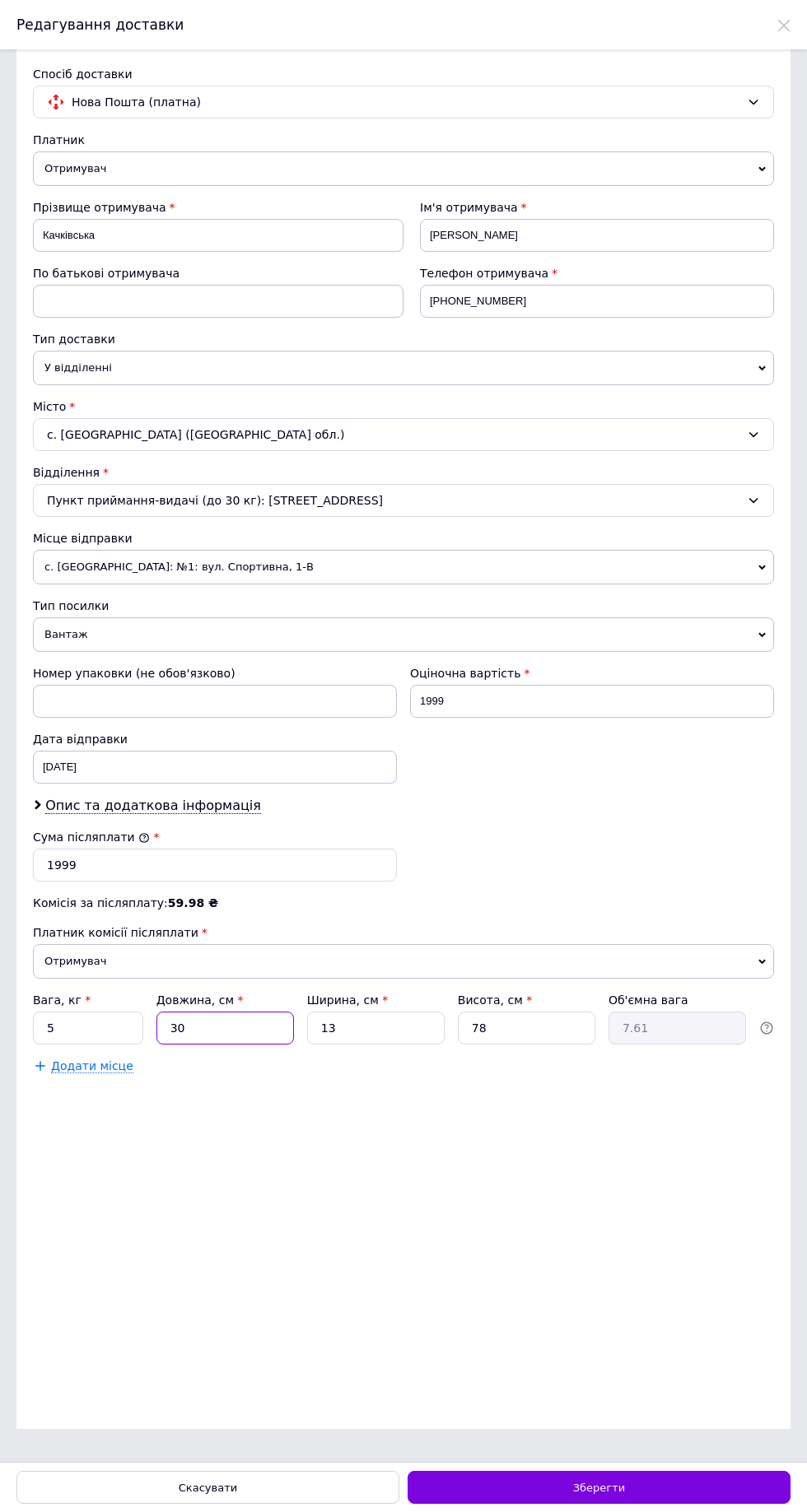
click at [234, 1044] on input "30" at bounding box center [224, 1028] width 137 height 33
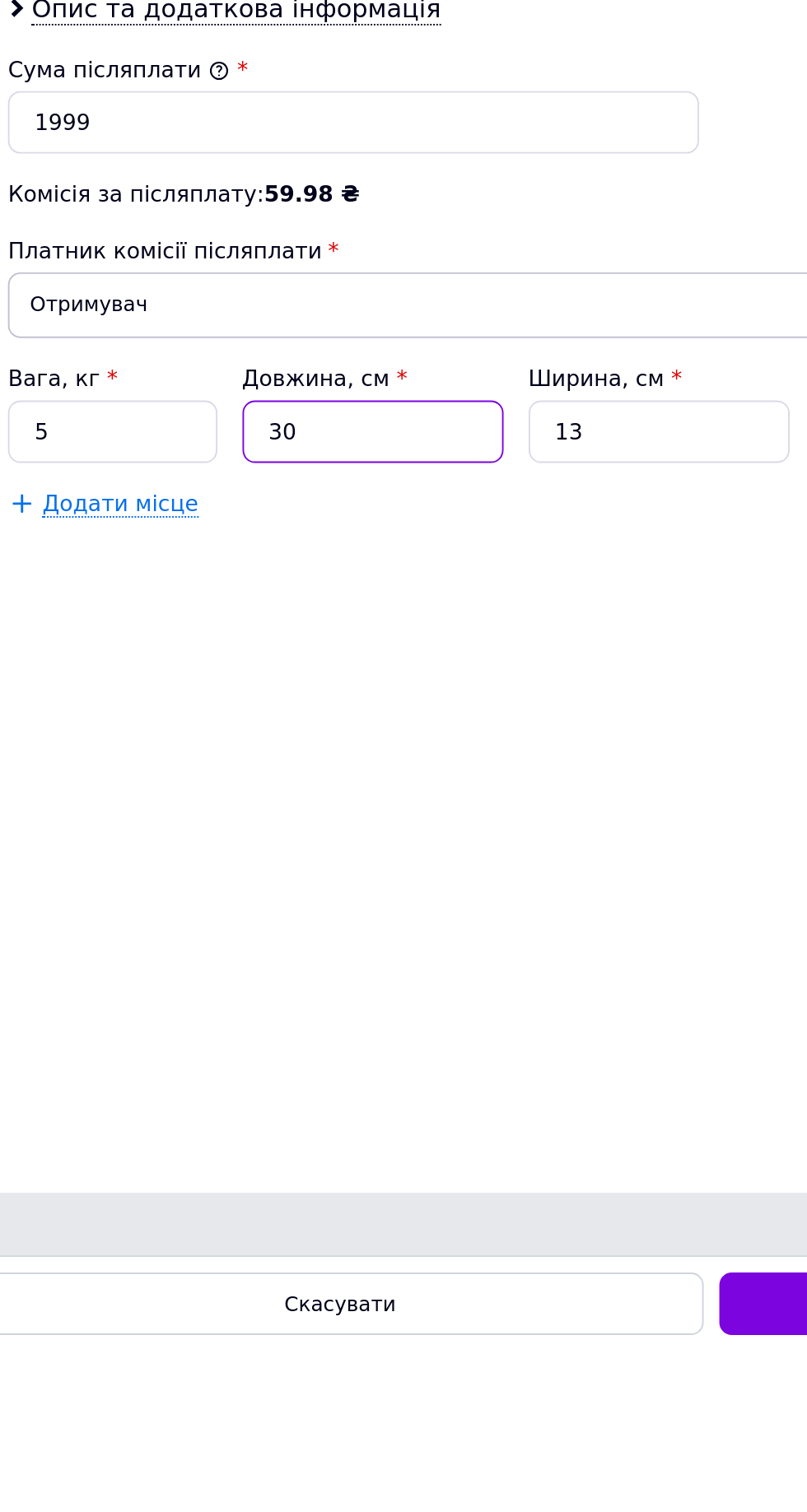
type input "3"
type input "0.76"
type input "8"
type input "2.03"
type input "83"
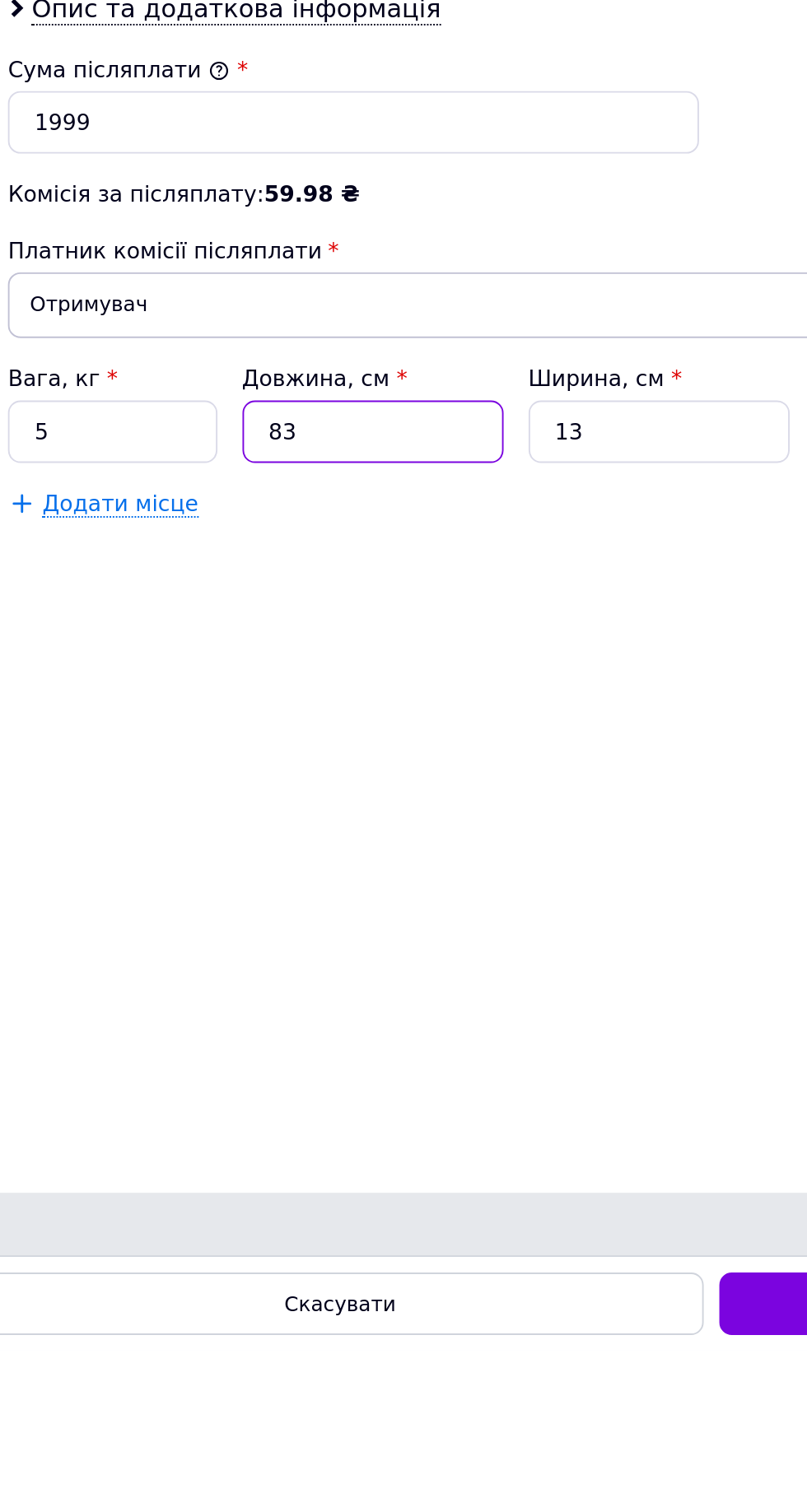
type input "21.04"
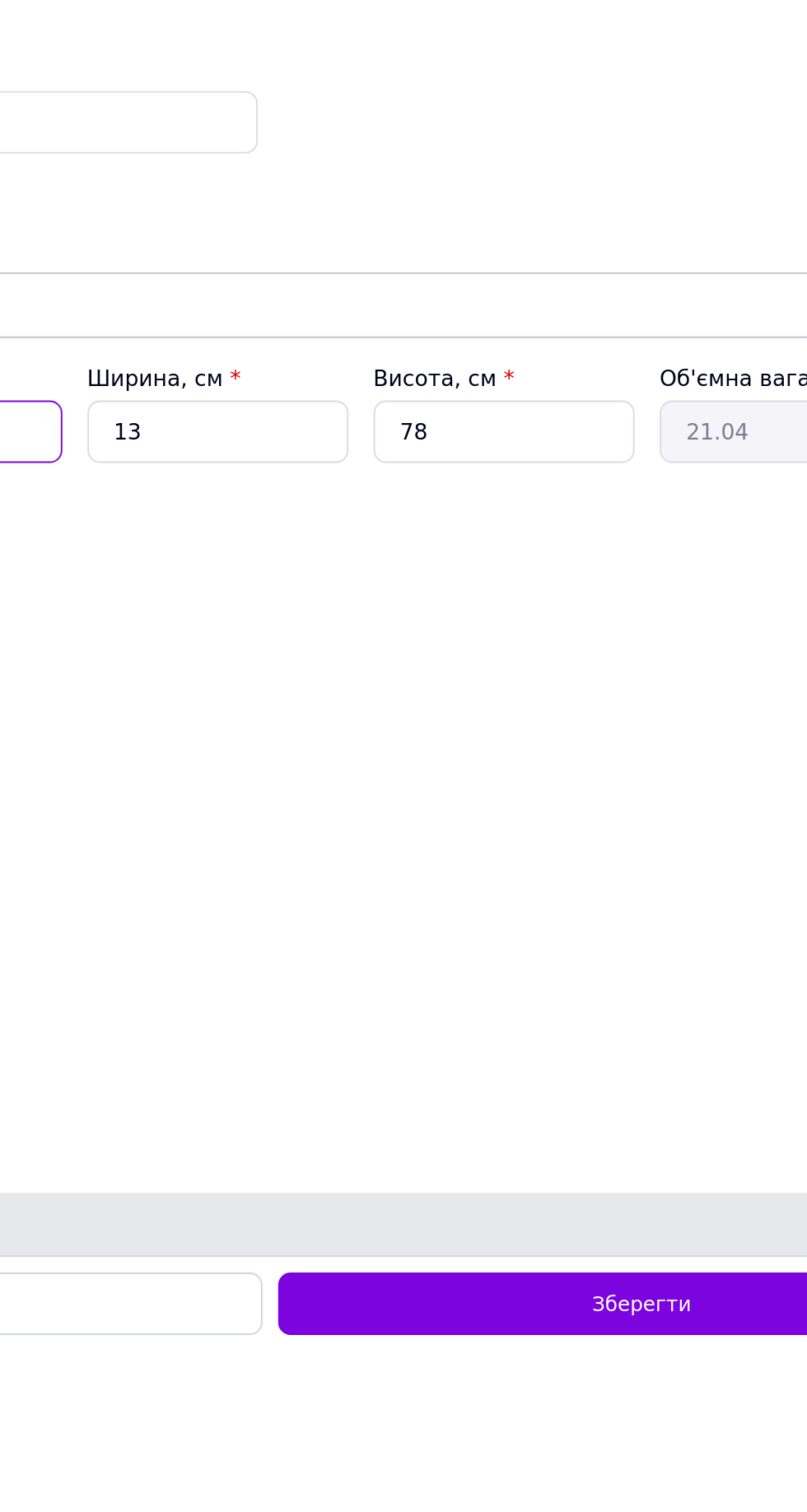
type input "83"
click at [549, 1044] on input "78" at bounding box center [526, 1028] width 137 height 33
type input "7"
type input "1.89"
type input "2"
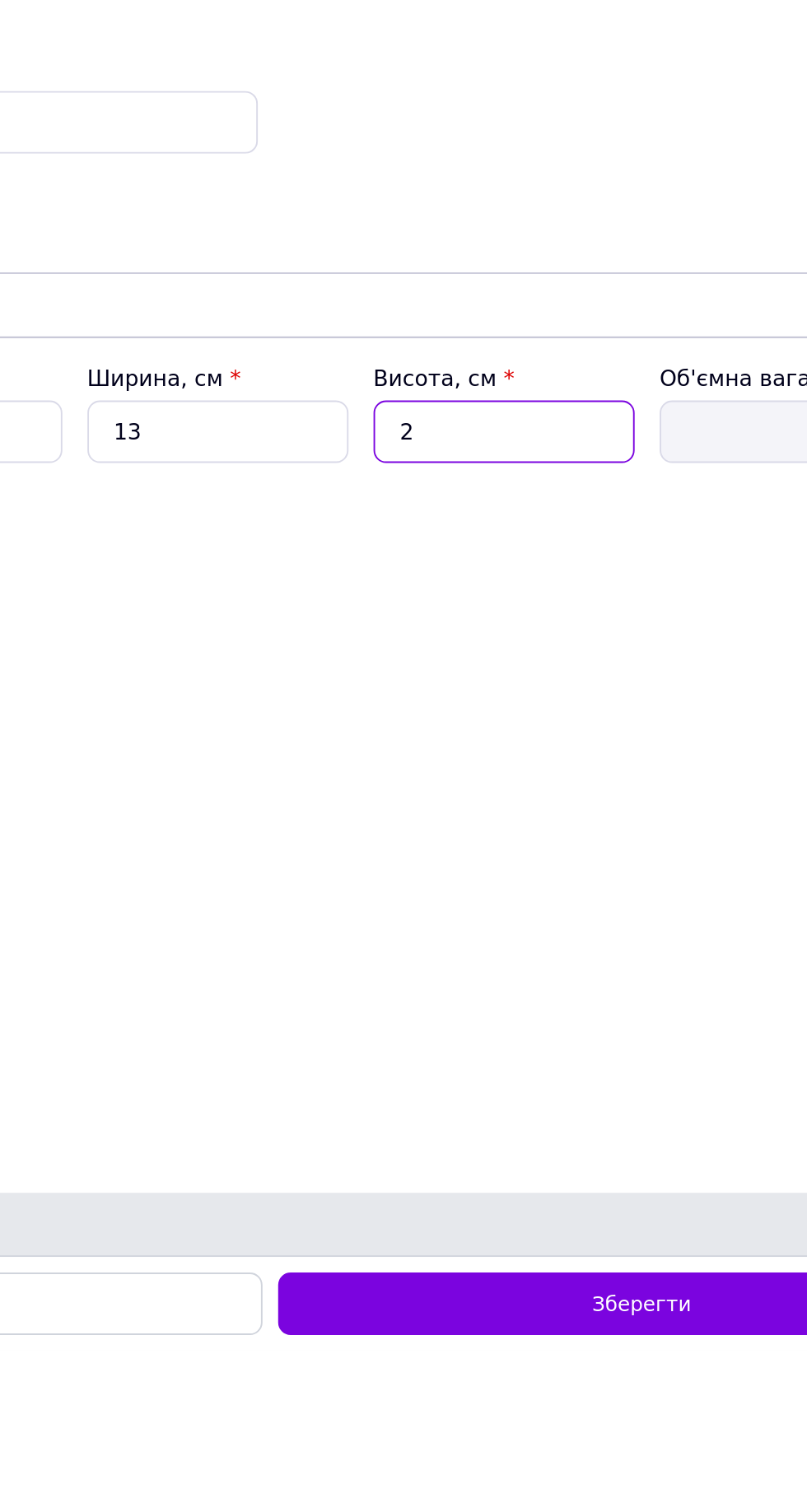
type input "0.54"
type input "29"
type input "7.82"
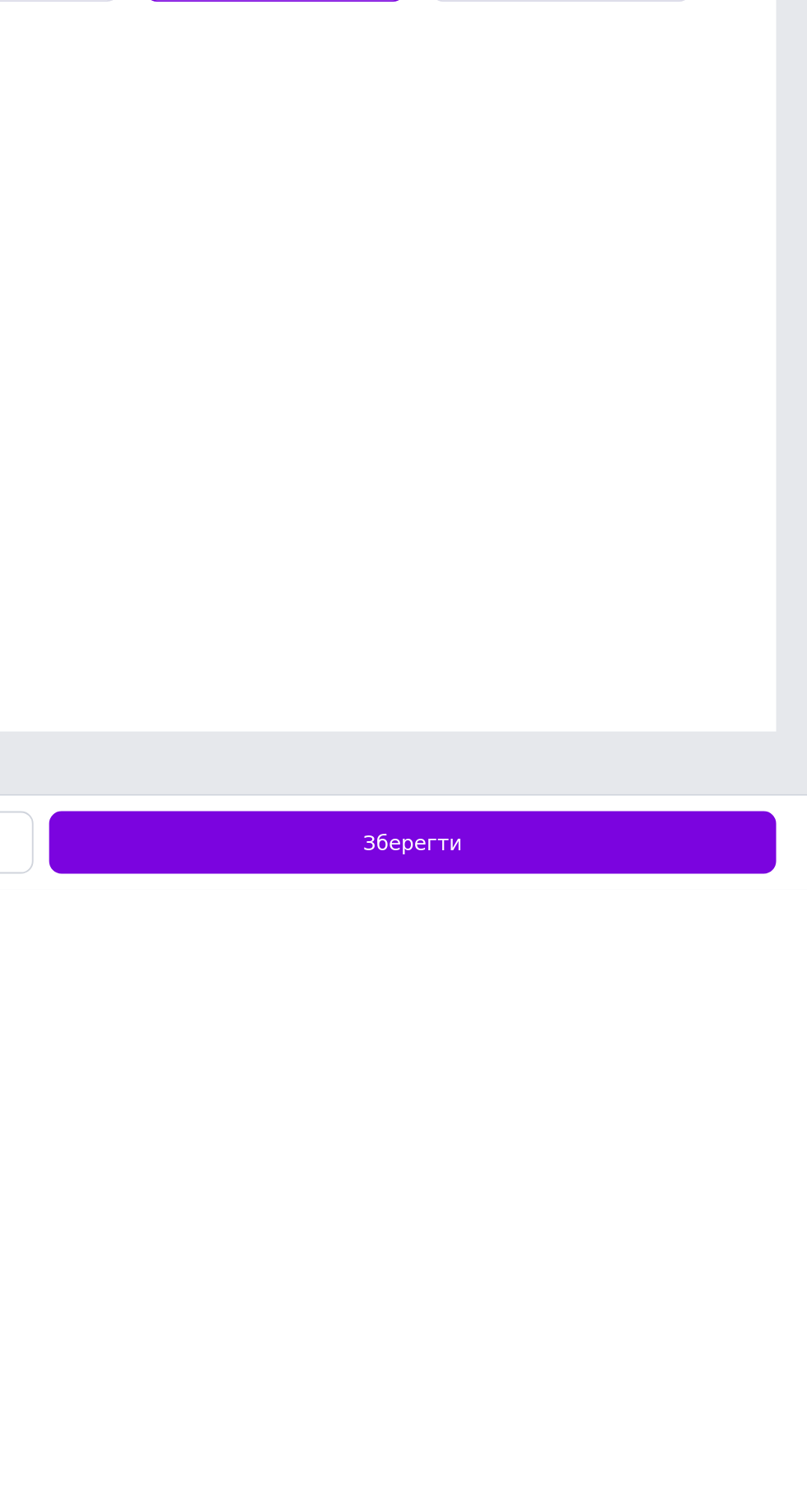
type input "29"
click at [647, 1496] on div "Зберегти" at bounding box center [598, 1487] width 383 height 33
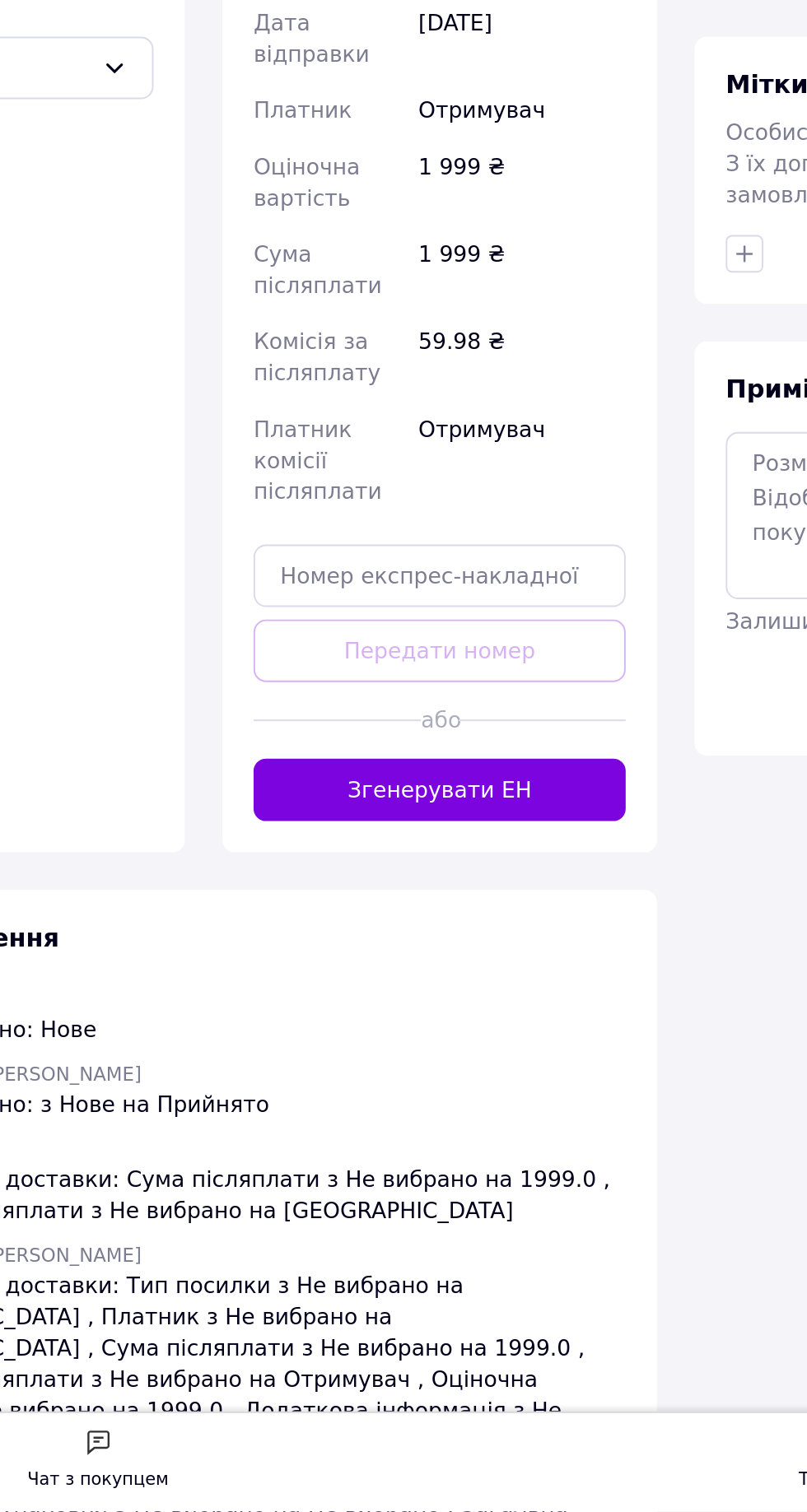
click at [426, 1115] on button "Згенерувати ЕН" at bounding box center [383, 1132] width 196 height 33
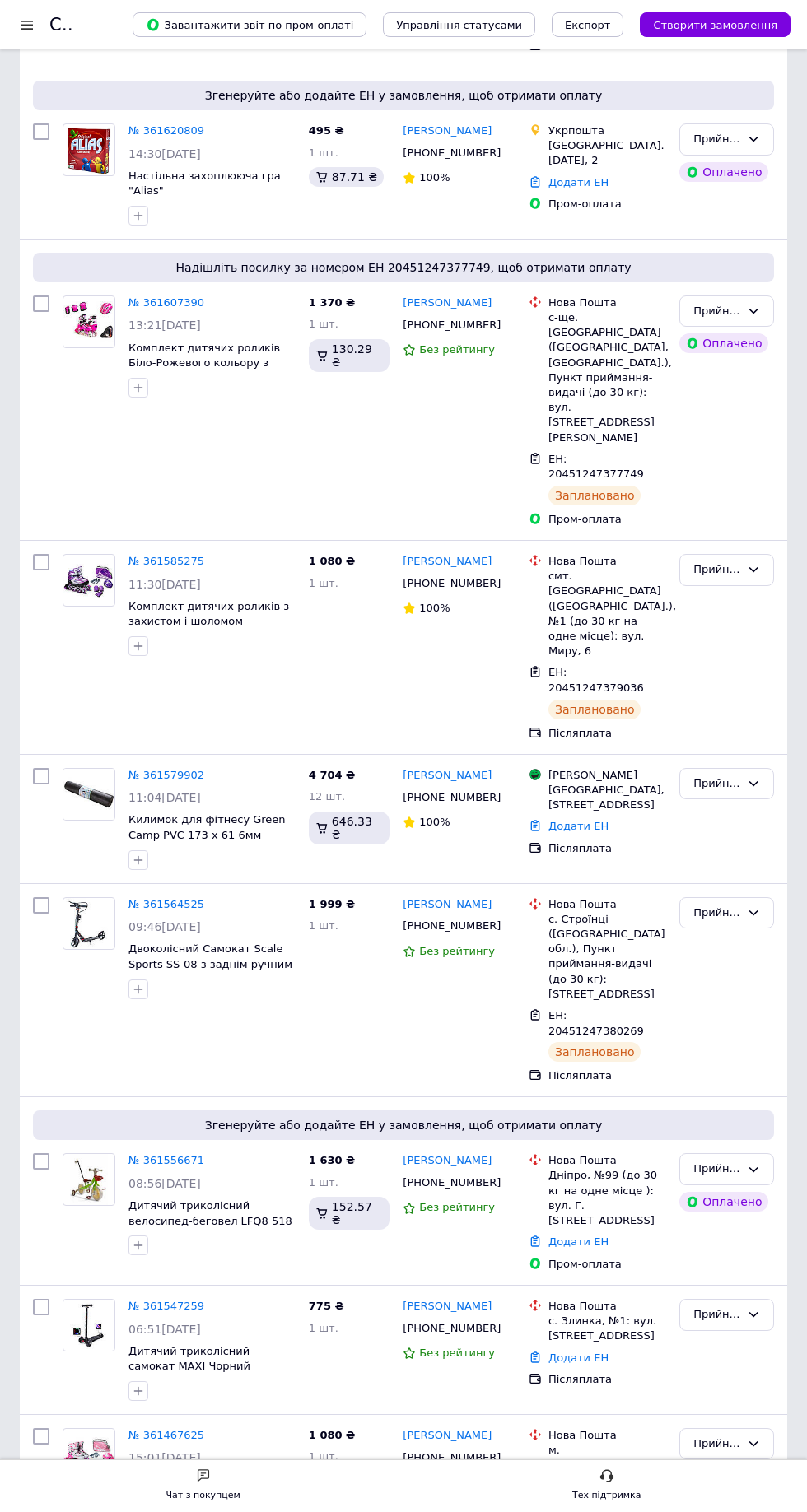
scroll to position [709, 0]
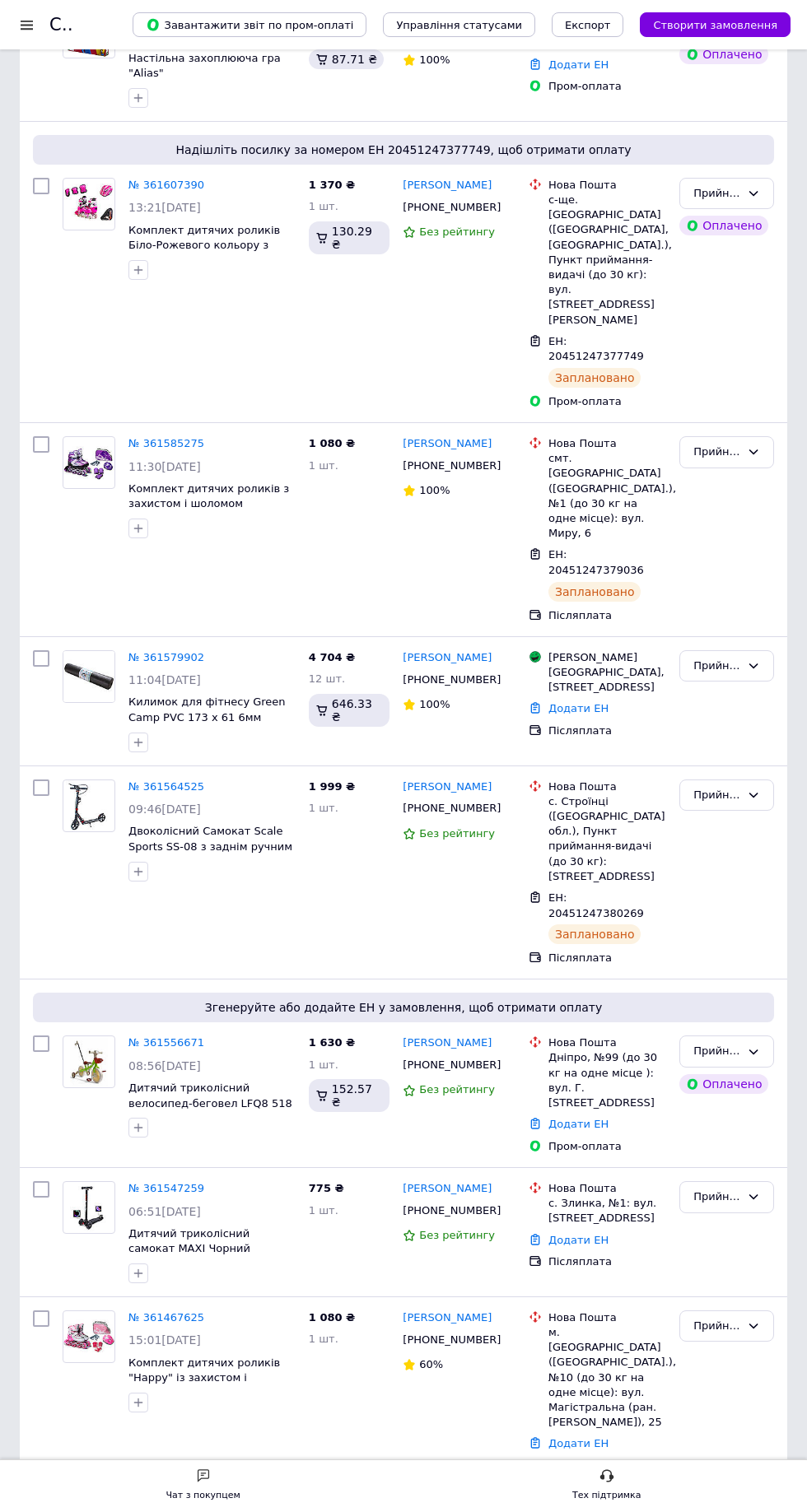
click at [153, 1181] on link "№ 361547259" at bounding box center [166, 1187] width 76 height 12
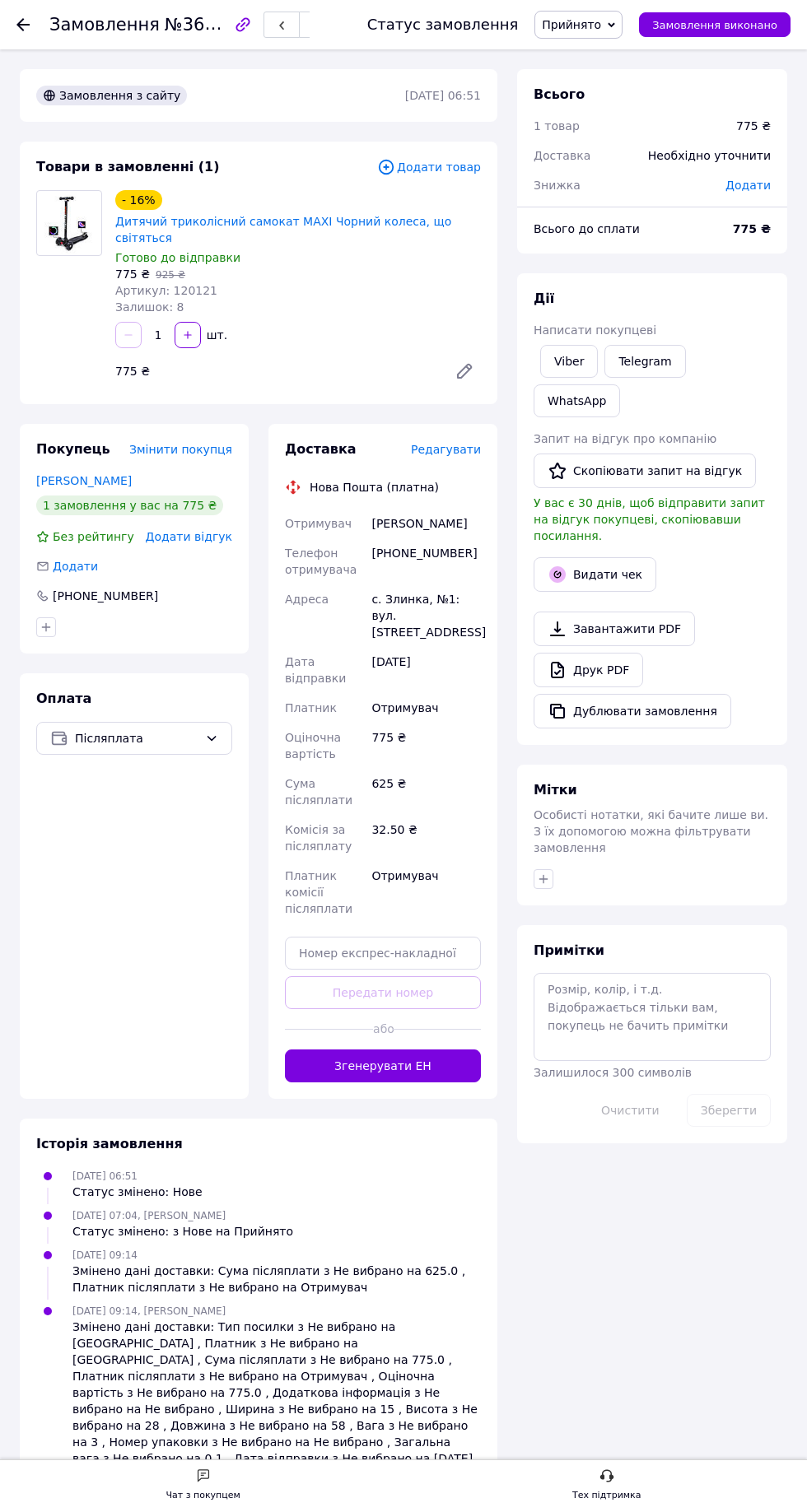
click at [460, 443] on span "Редагувати" at bounding box center [445, 449] width 70 height 13
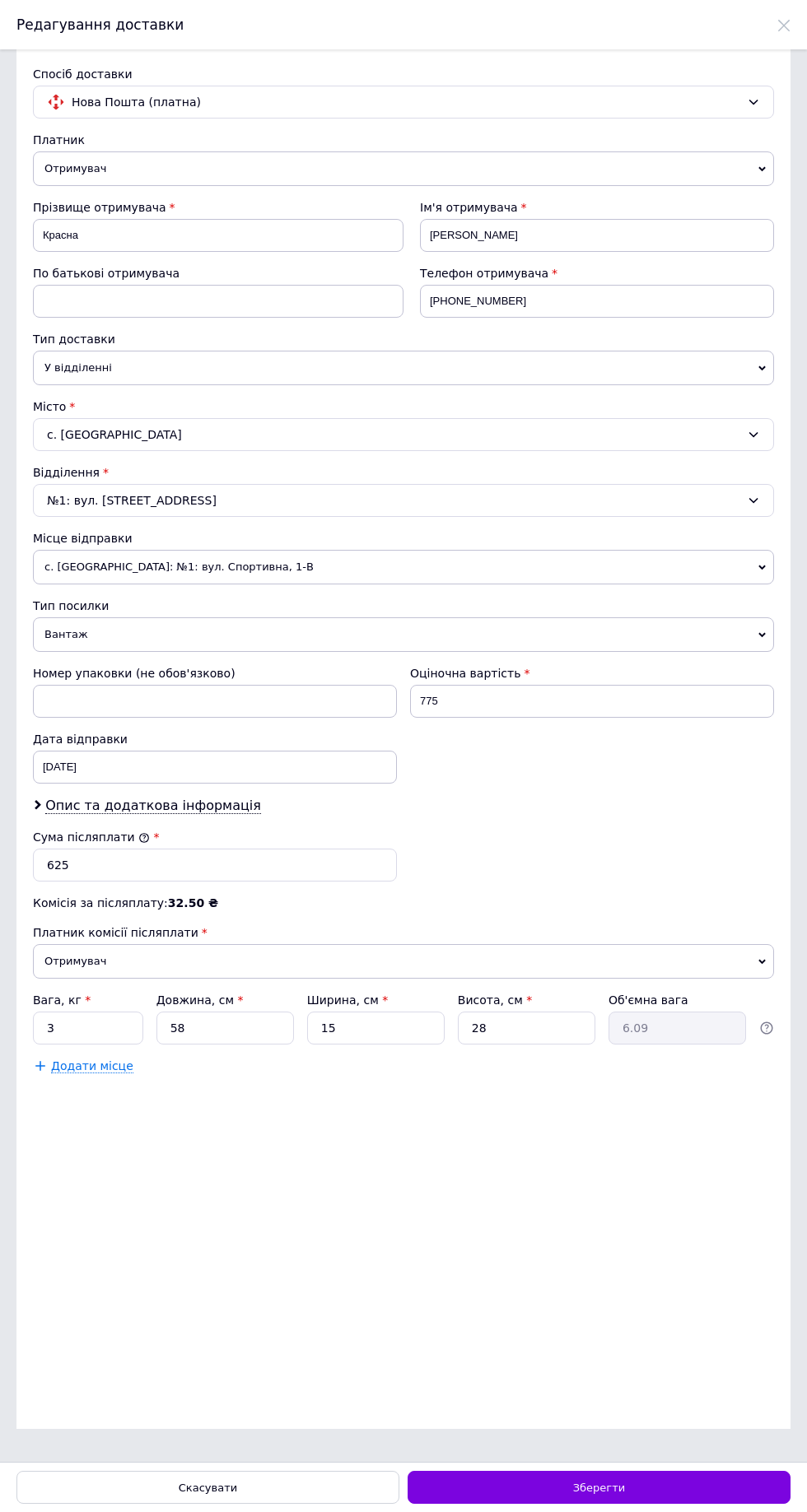
click at [784, 25] on use at bounding box center [784, 26] width 12 height 12
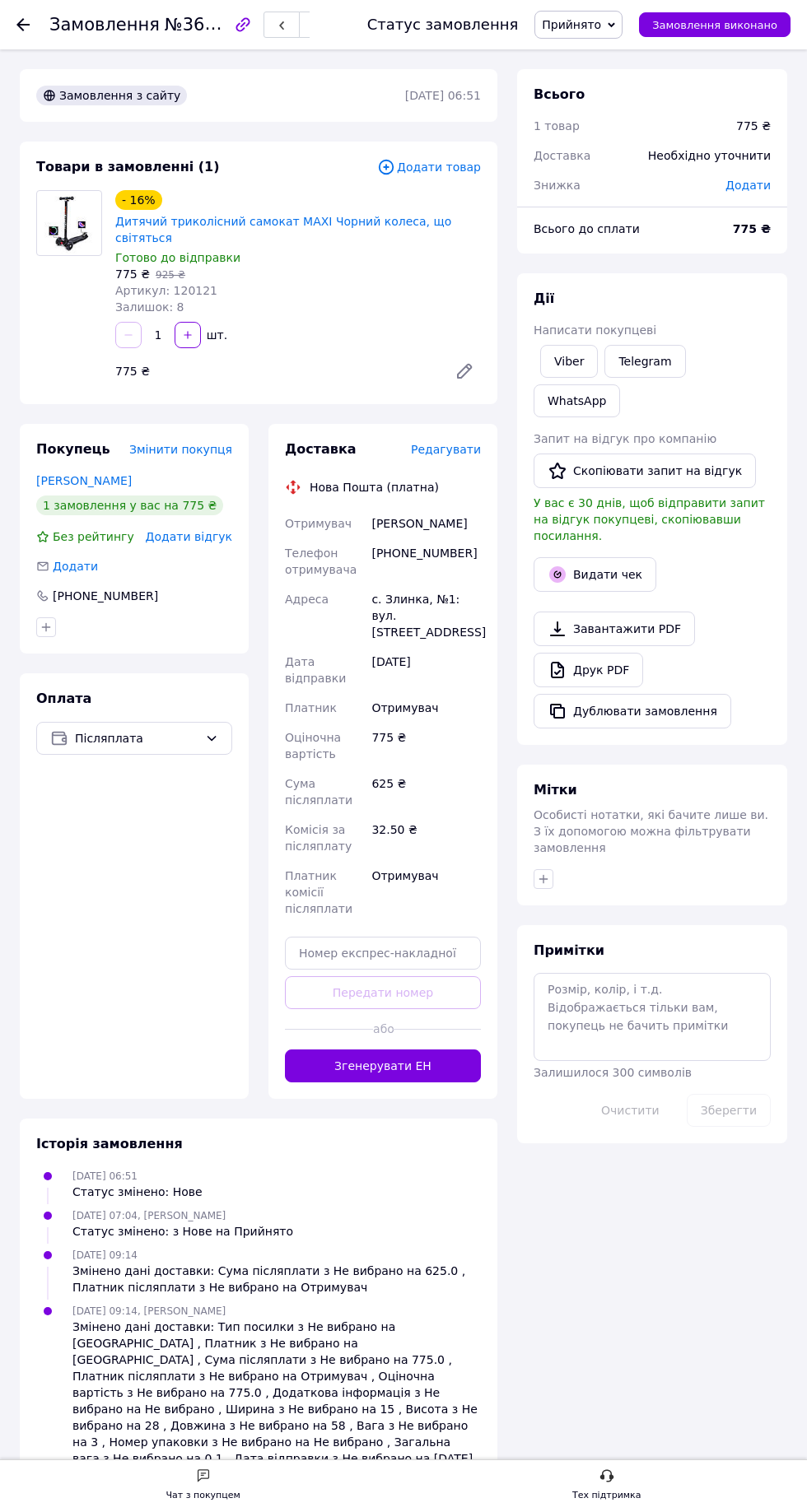
click at [408, 1049] on button "Згенерувати ЕН" at bounding box center [383, 1066] width 196 height 33
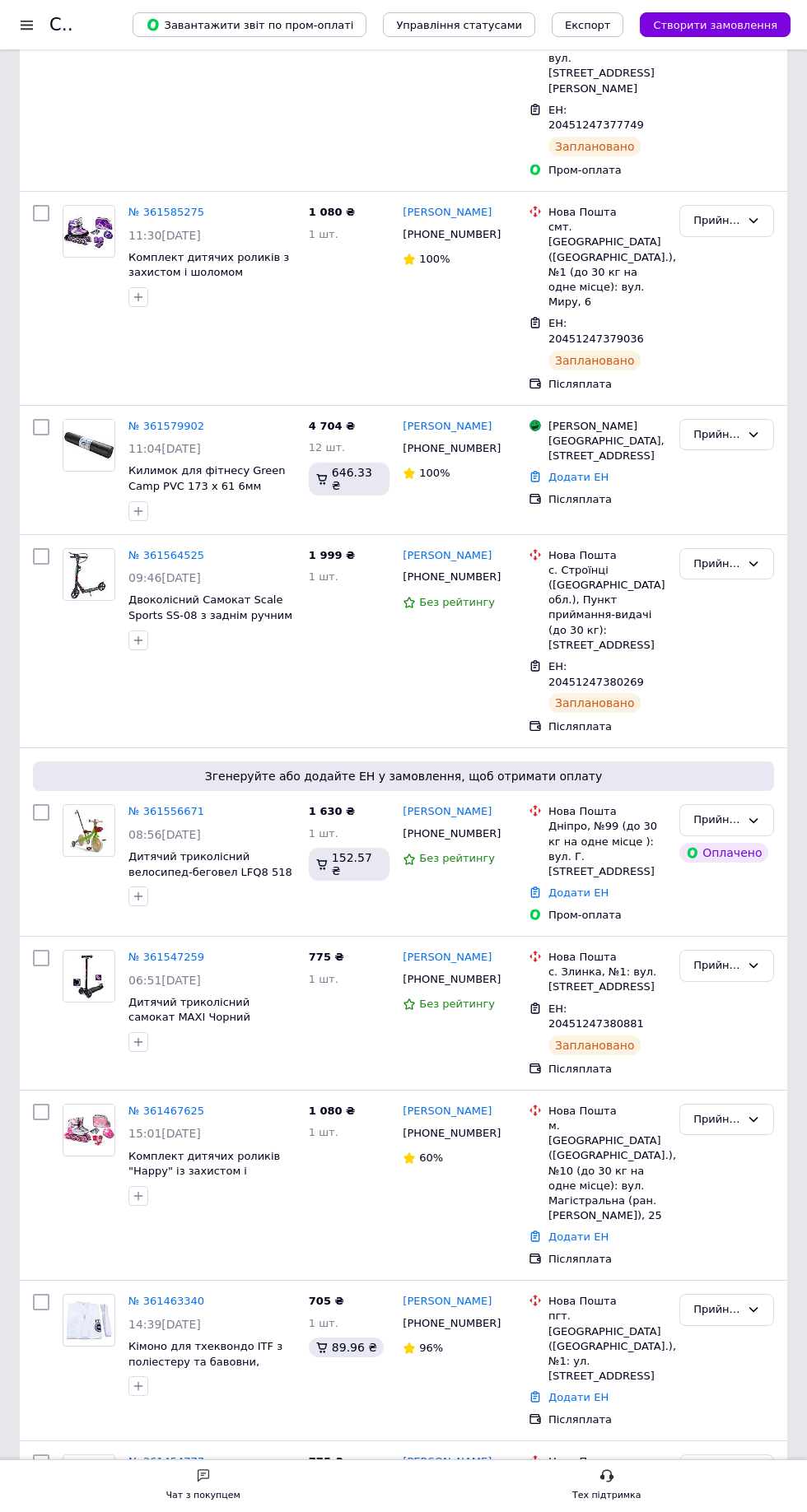
scroll to position [958, 0]
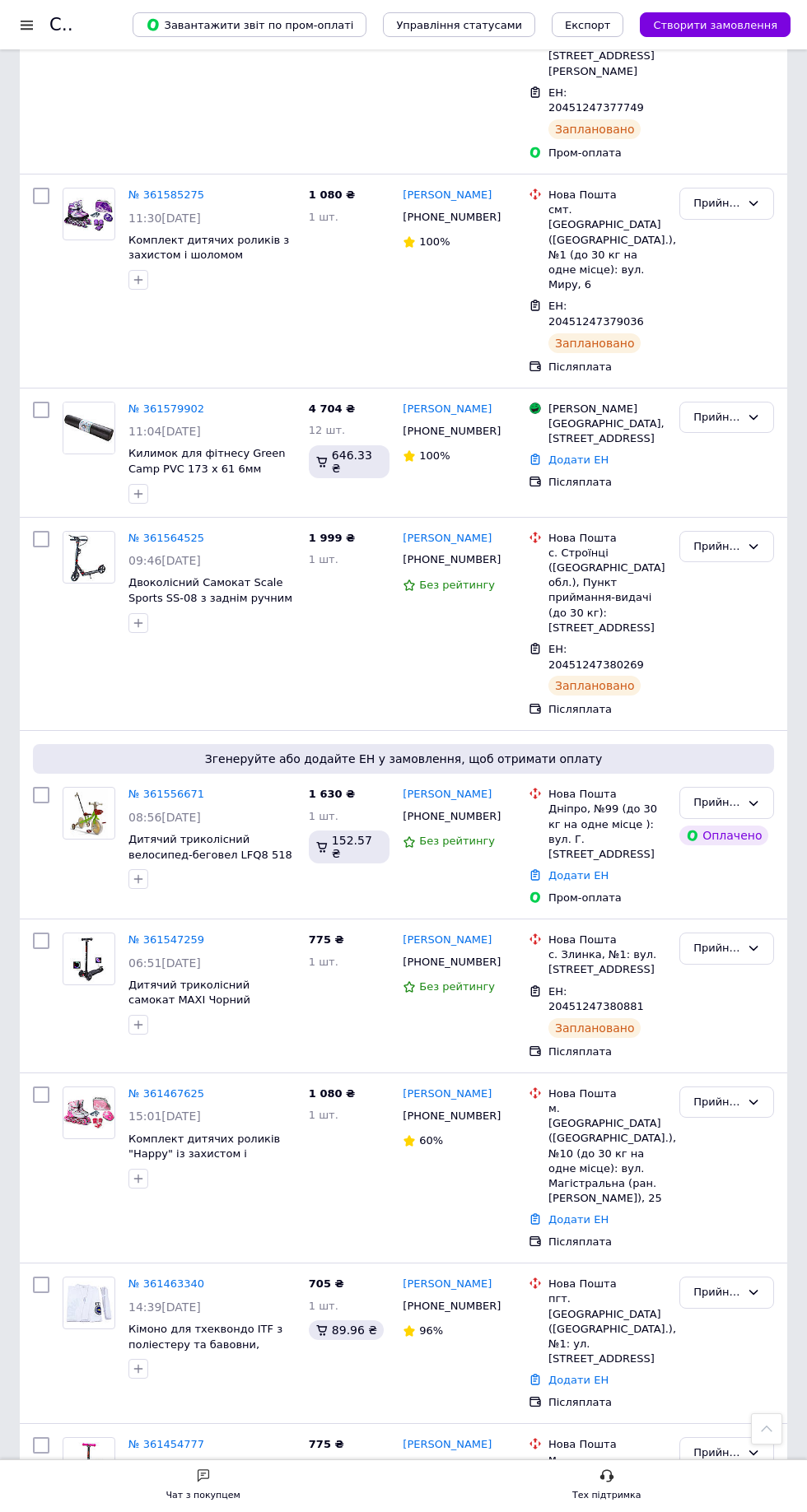
click at [175, 1087] on link "№ 361467625" at bounding box center [166, 1093] width 76 height 12
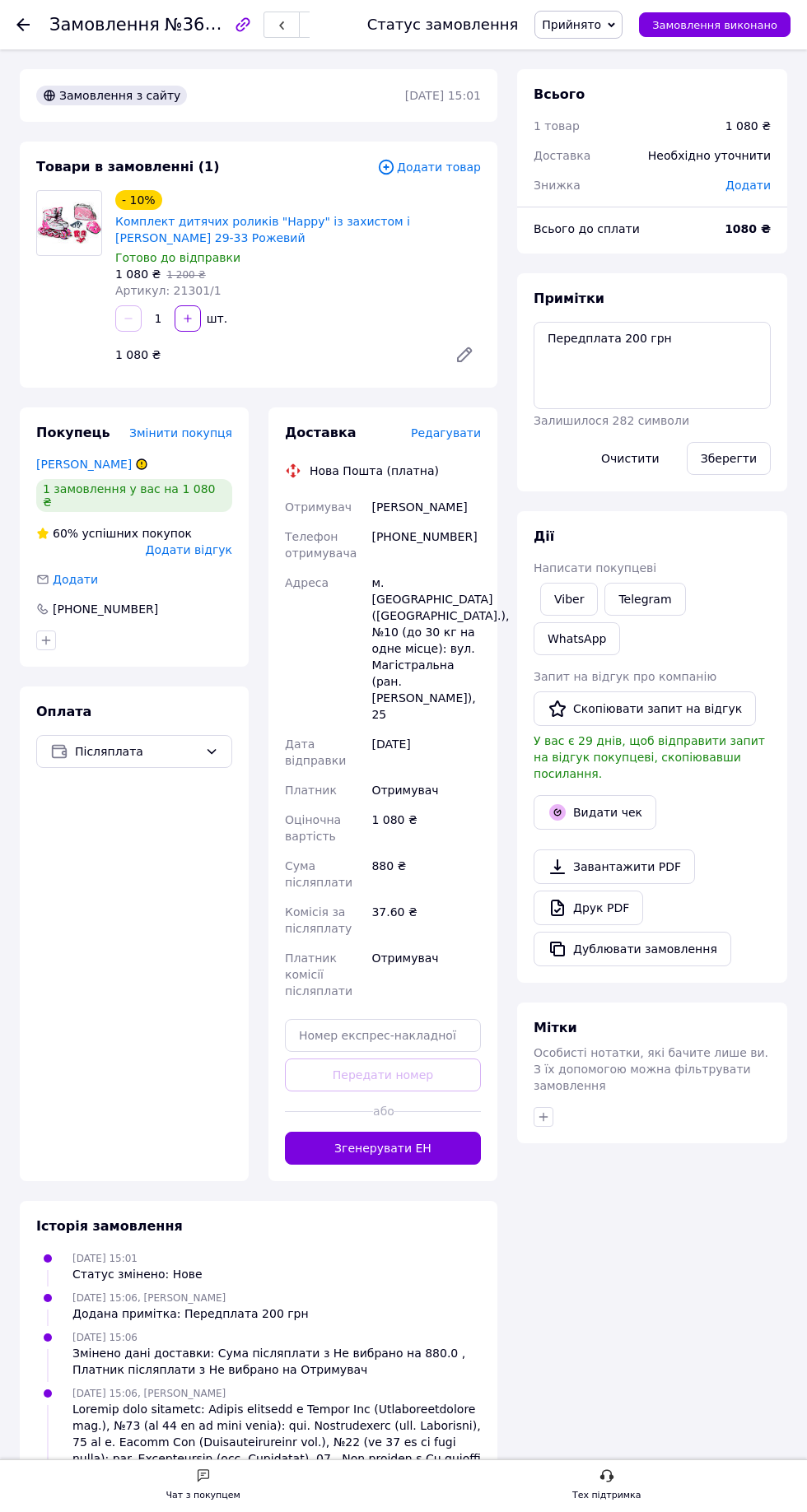
click at [445, 437] on span "Редагувати" at bounding box center [445, 433] width 70 height 13
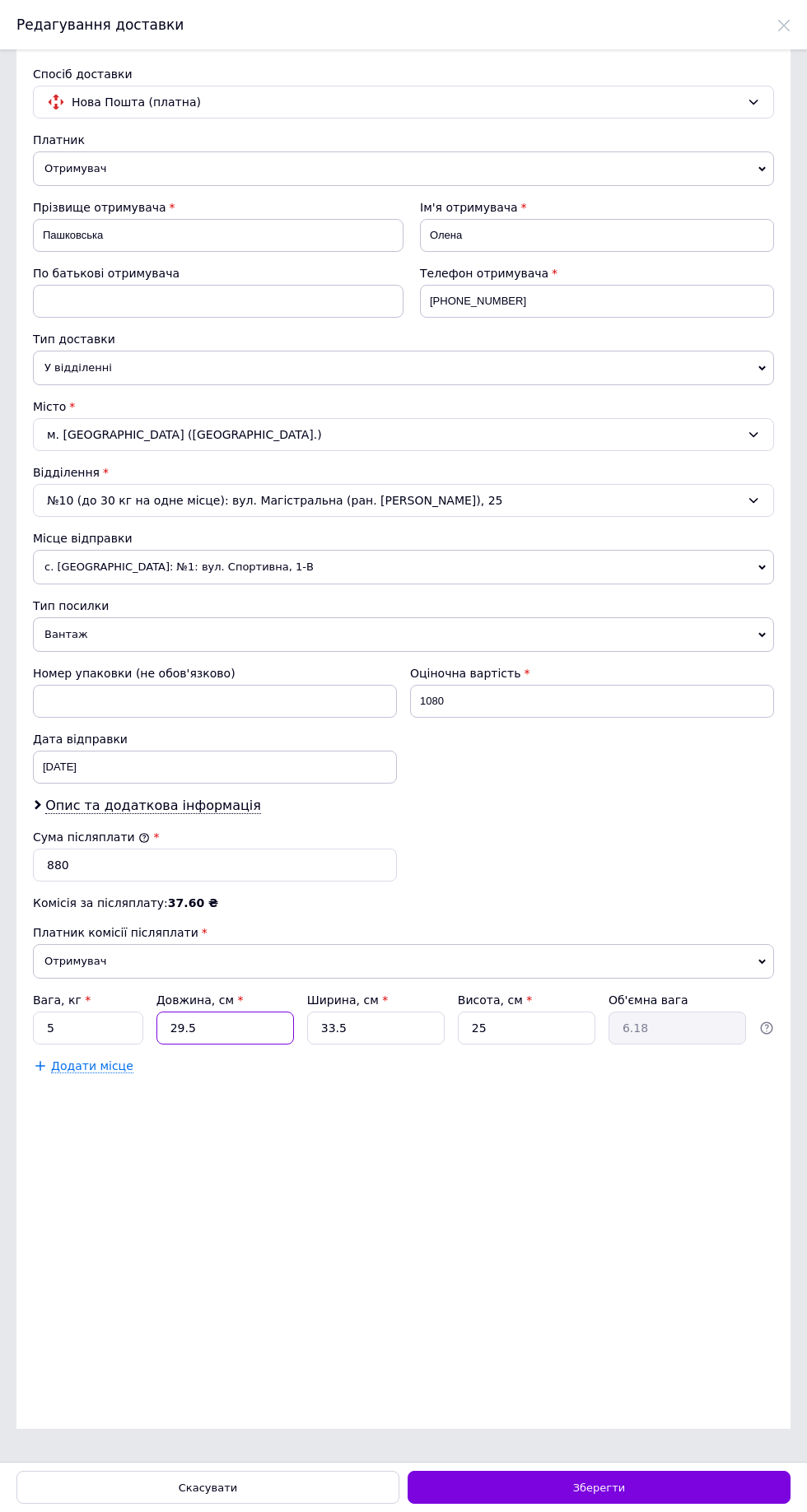
click at [251, 1044] on input "29.5" at bounding box center [224, 1028] width 137 height 33
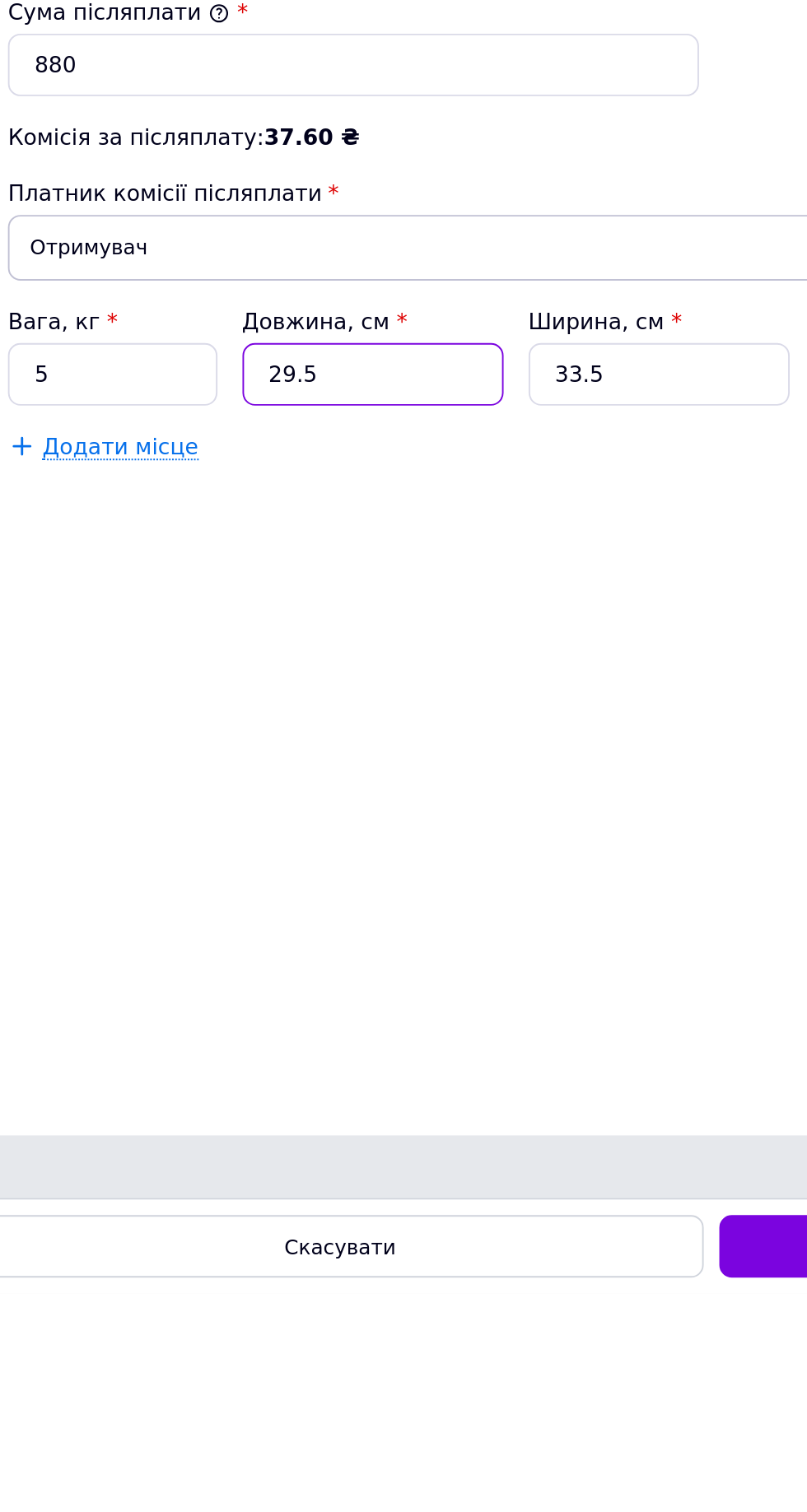
type input "29."
type input "6.07"
type input "2"
type input "0.42"
type input "3"
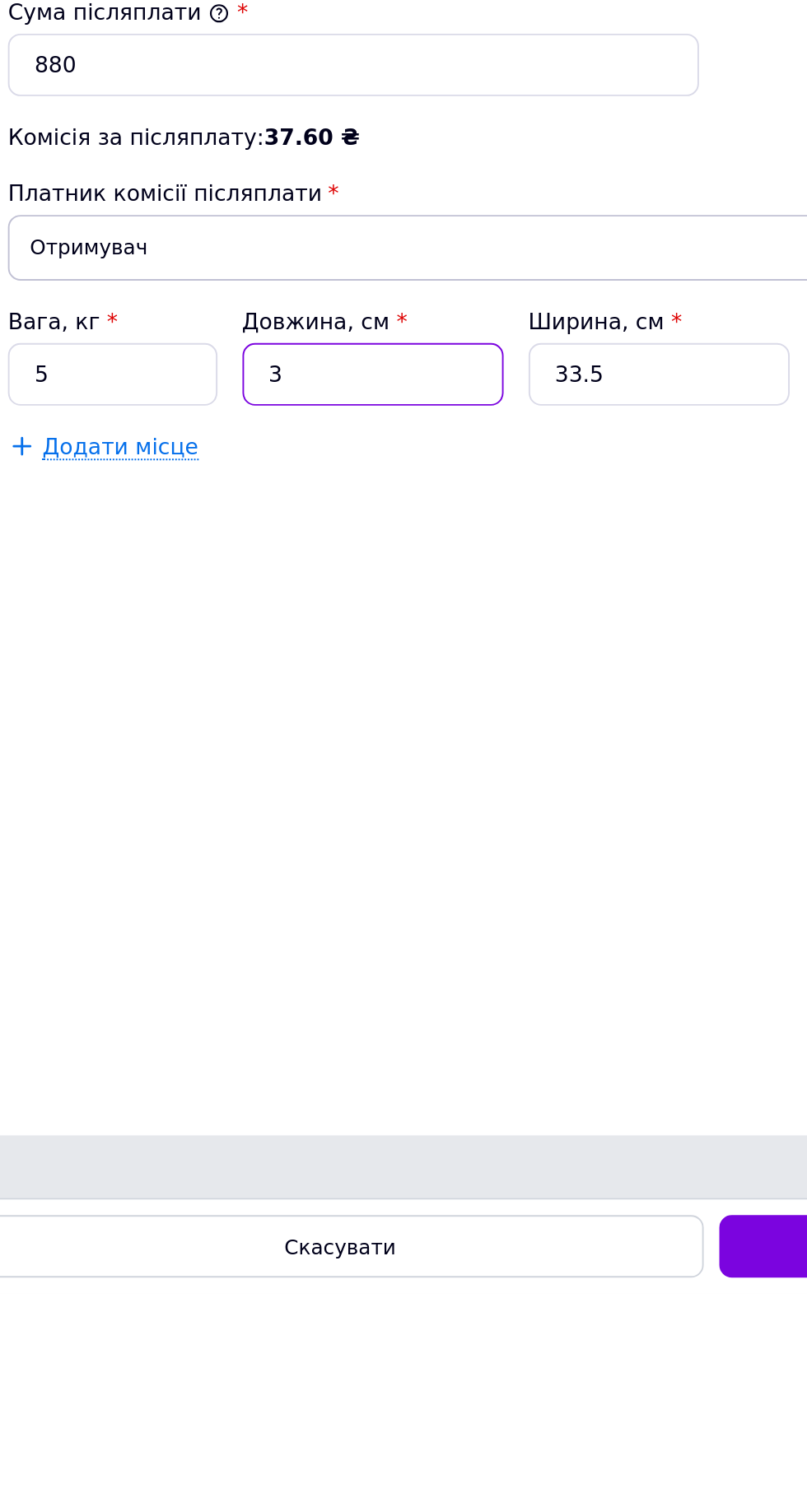
type input "0.63"
type input "34"
type input "7.12"
type input "34"
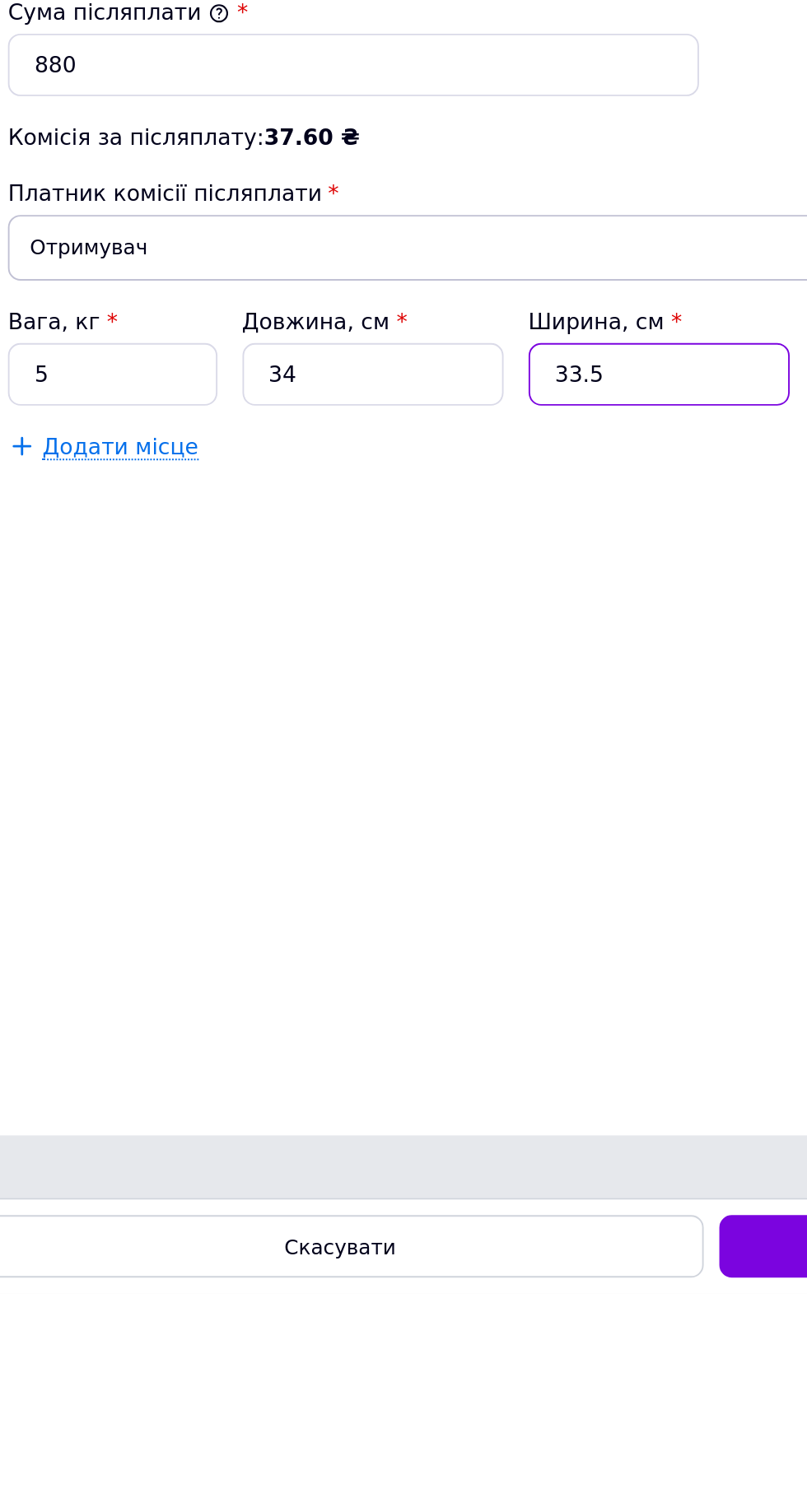
click at [381, 1044] on input "33.5" at bounding box center [375, 1028] width 137 height 33
type input "33."
type input "7.01"
type input "3"
type input "0.64"
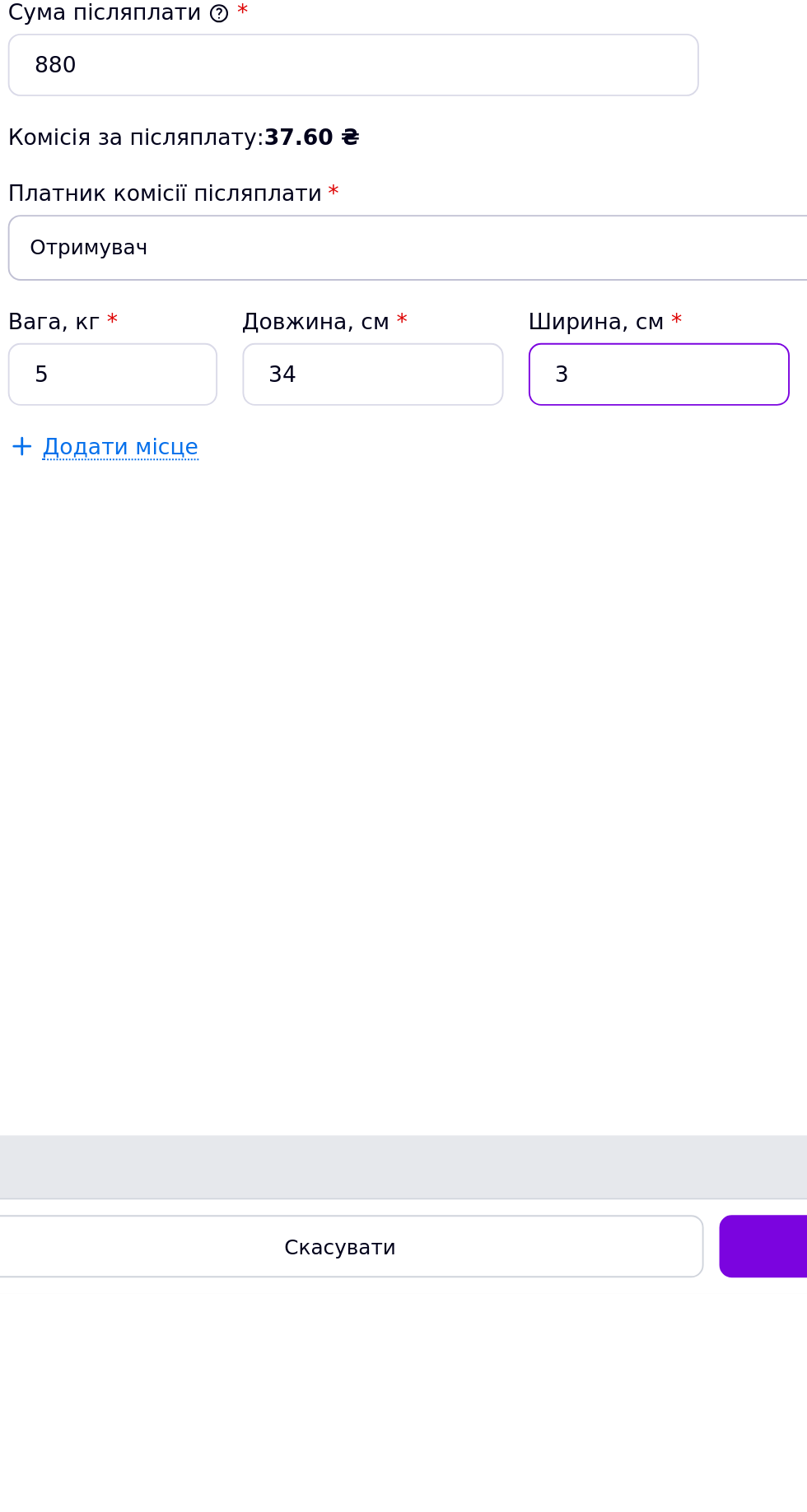
type input "30"
type input "6.38"
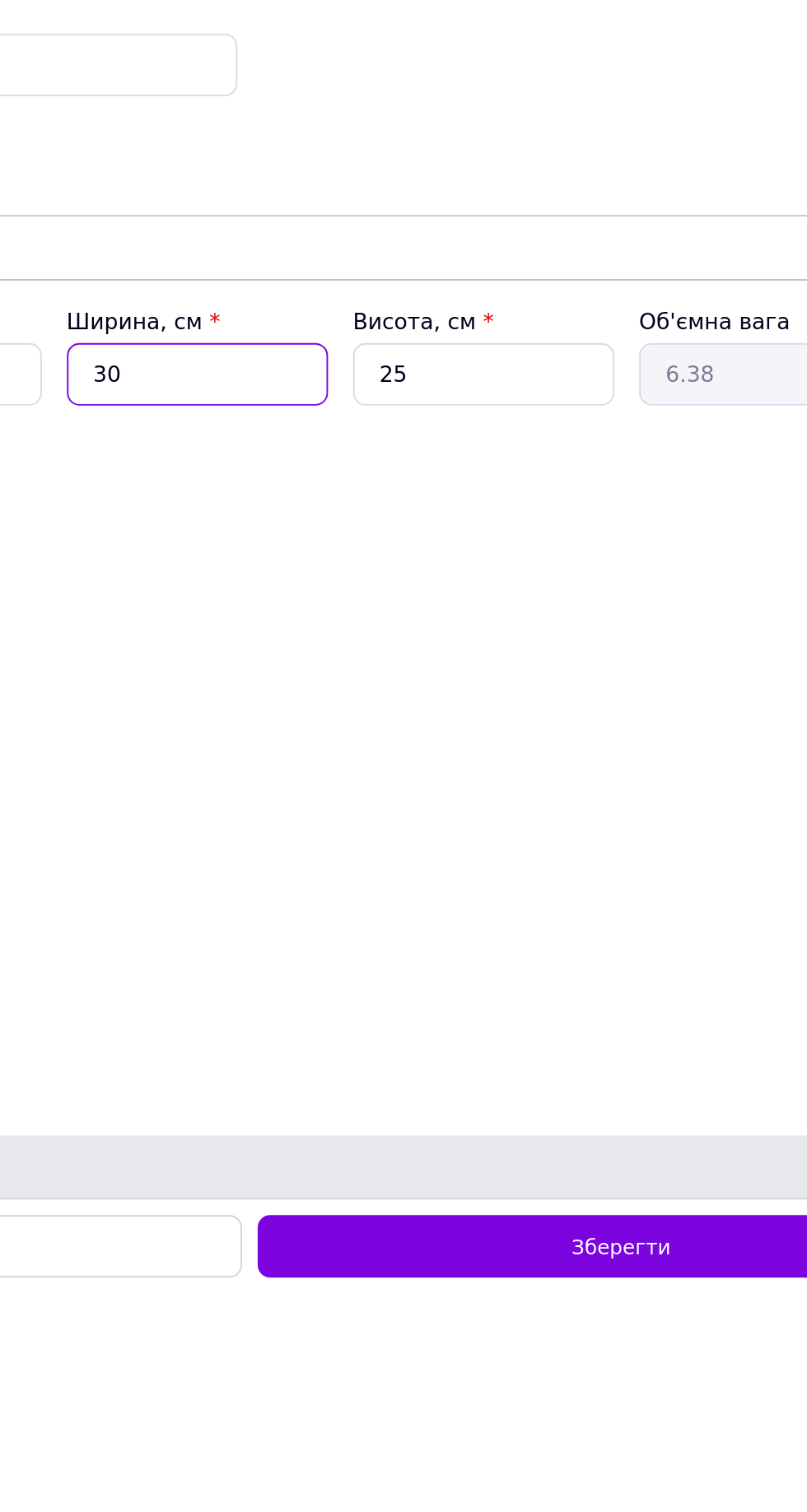
type input "30"
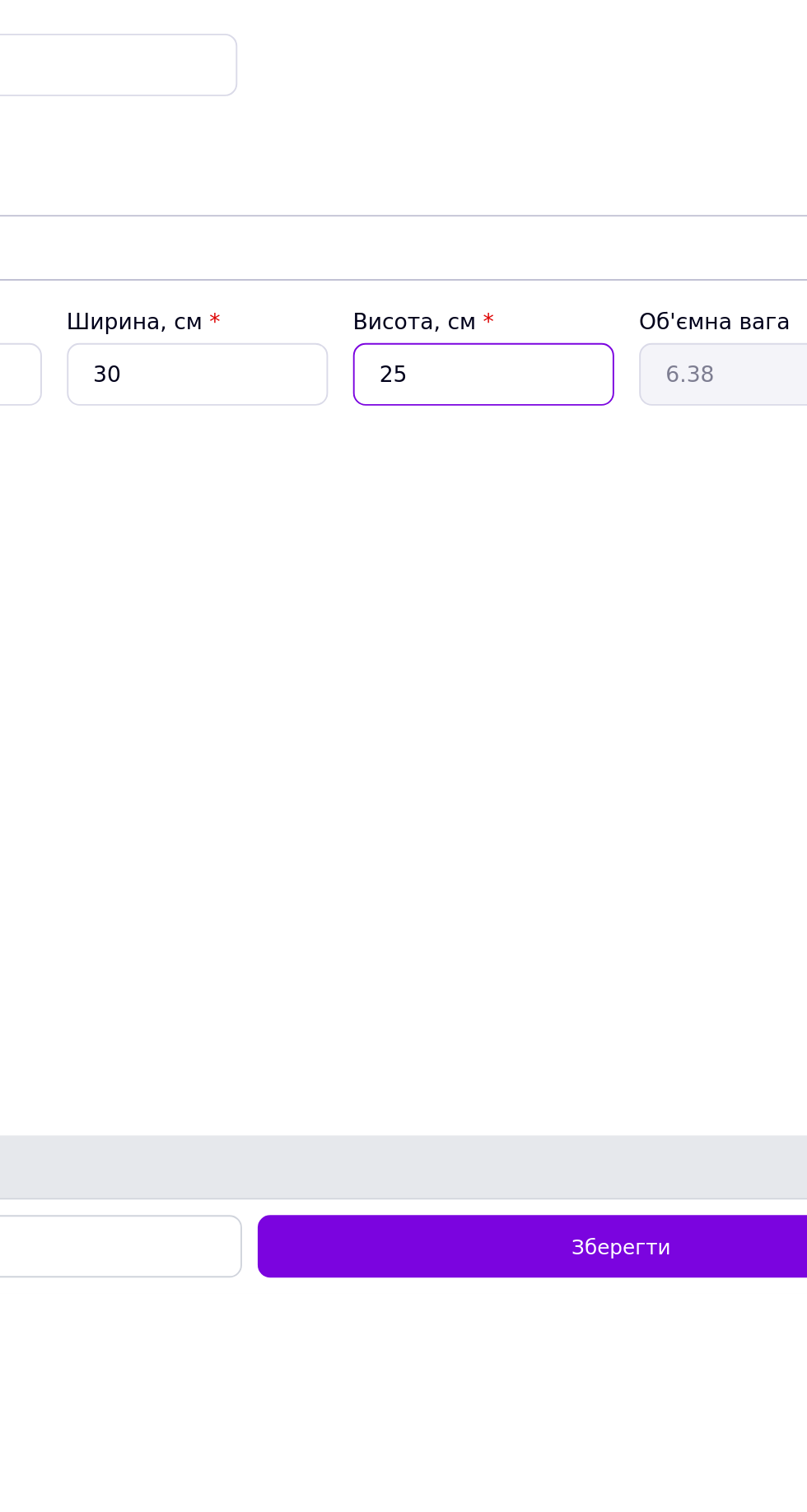
click at [525, 1044] on input "25" at bounding box center [526, 1028] width 137 height 33
click at [563, 1198] on div "Спосіб доставки Нова Пошта (платна) Платник Отримувач Відправник Прізвище отрим…" at bounding box center [403, 739] width 774 height 1379
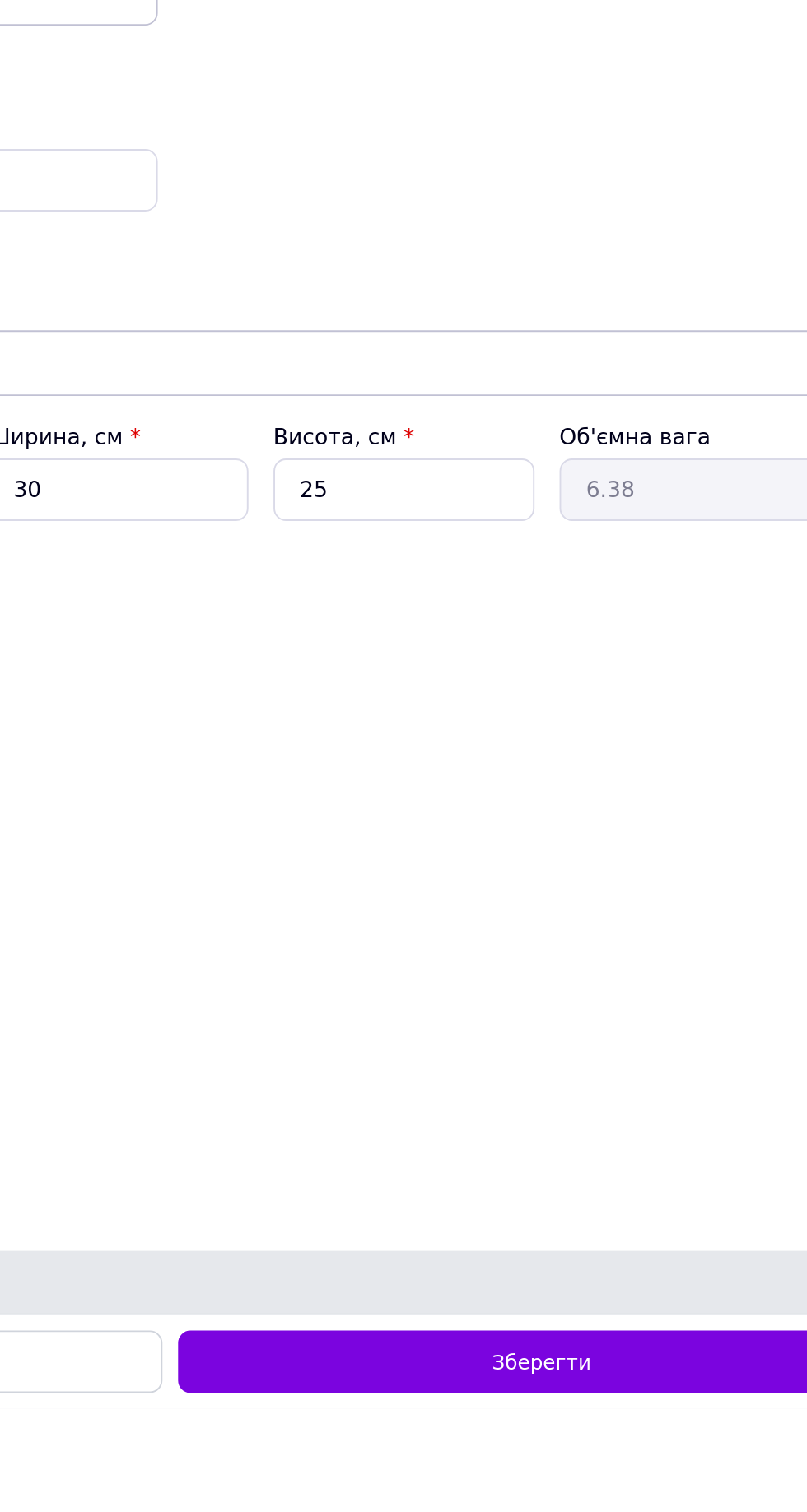
click at [619, 1494] on span "Зберегти" at bounding box center [598, 1487] width 52 height 12
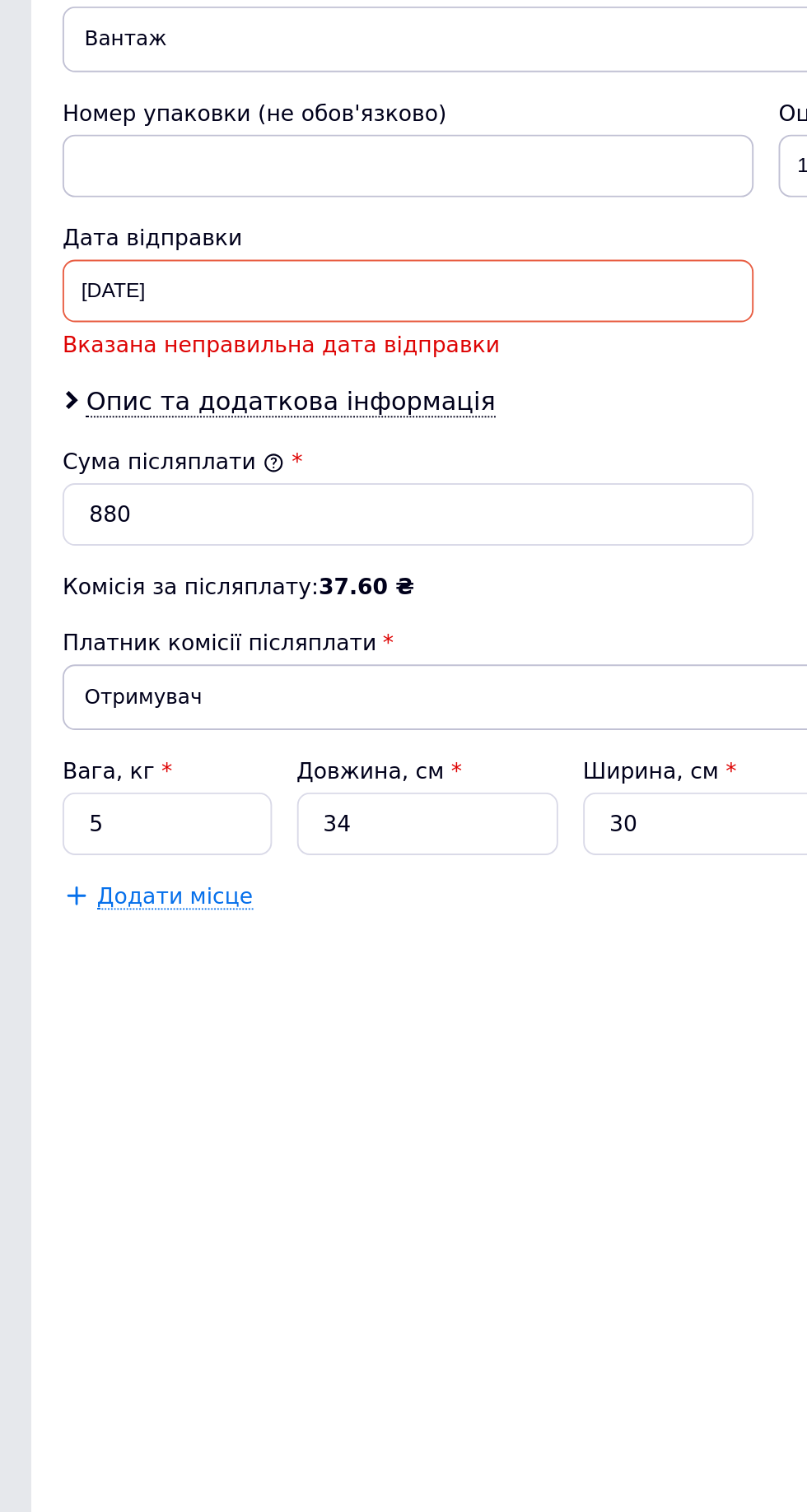
click at [146, 783] on div "11.09.2025 < 2025 > < Сентябрь > Пн Вт Ср Чт Пт Сб Вс 1 2 3 4 5 6 7 8 9 10 11 1…" at bounding box center [215, 767] width 364 height 33
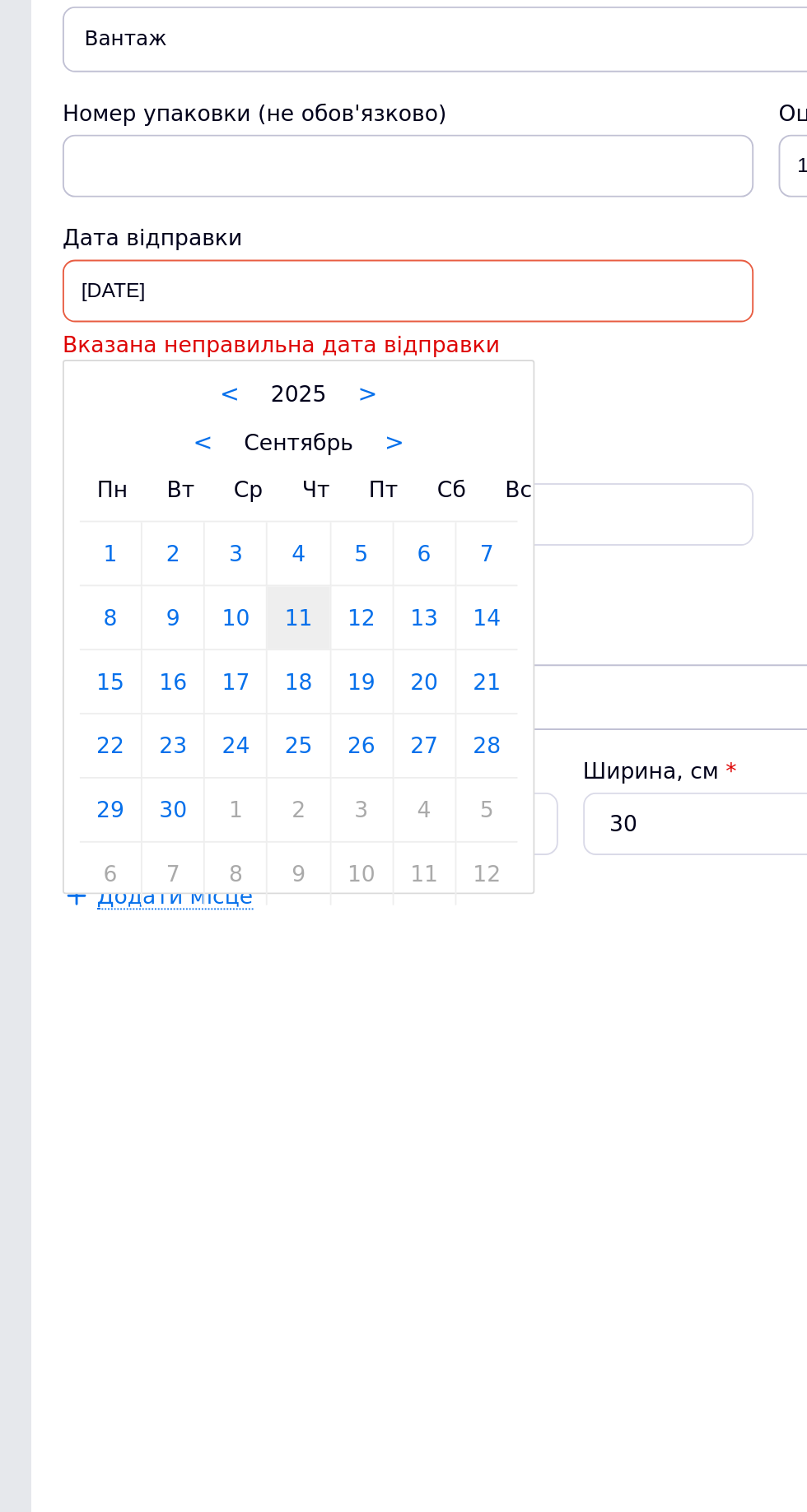
click at [186, 955] on link "12" at bounding box center [190, 939] width 32 height 33
type input "12.09.2025"
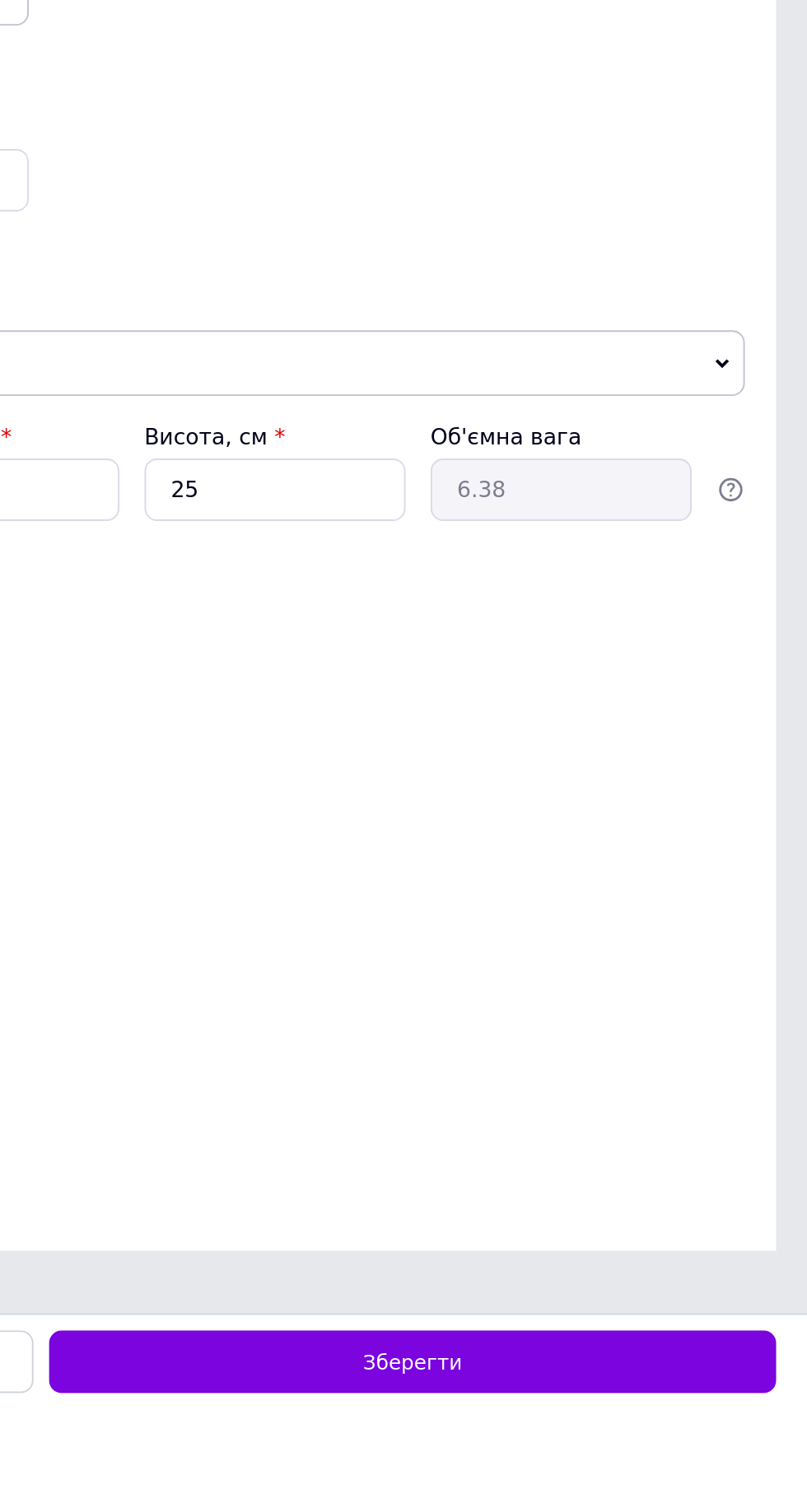
click at [616, 1494] on span "Зберегти" at bounding box center [598, 1487] width 52 height 12
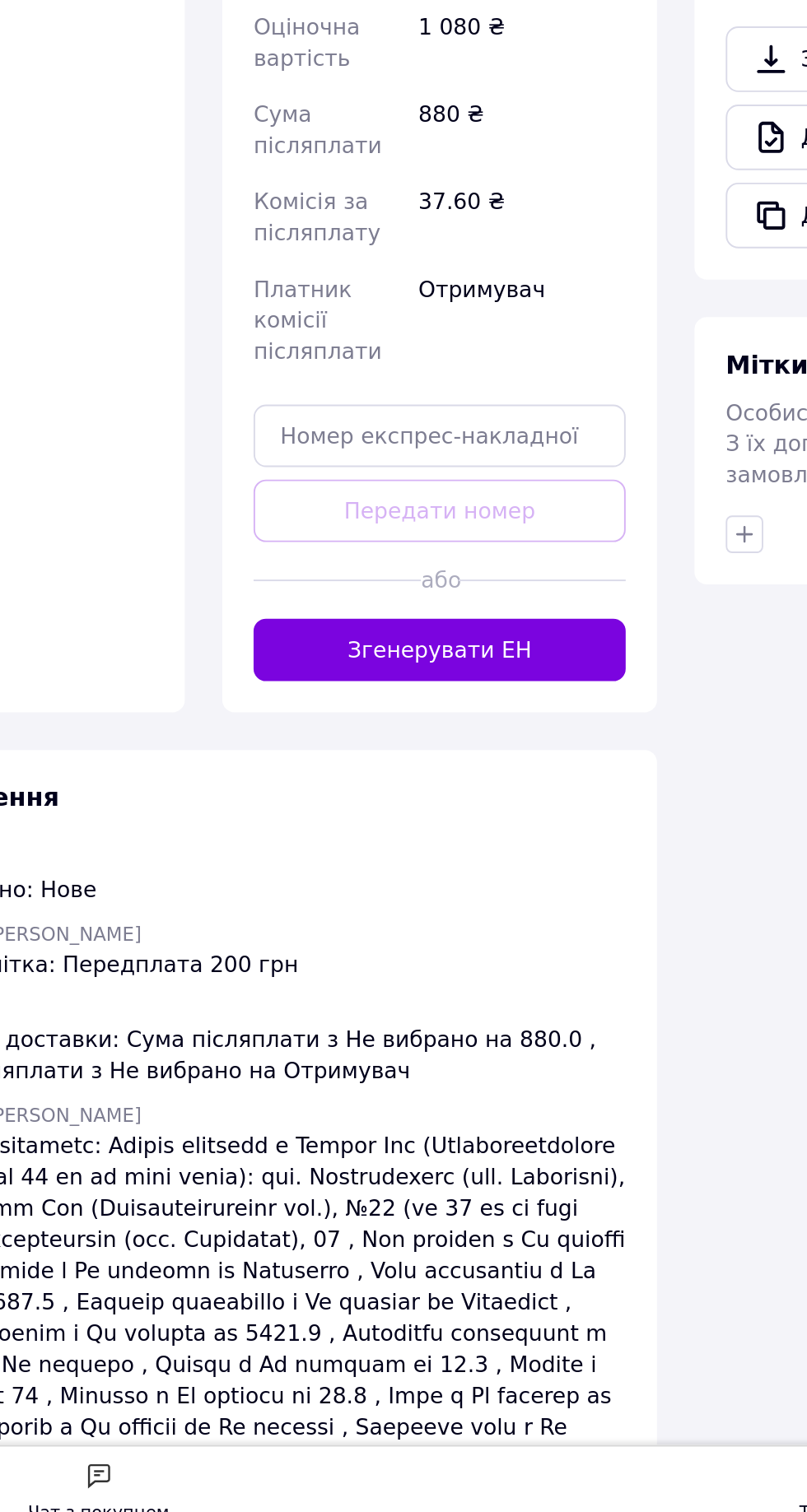
scroll to position [46, 0]
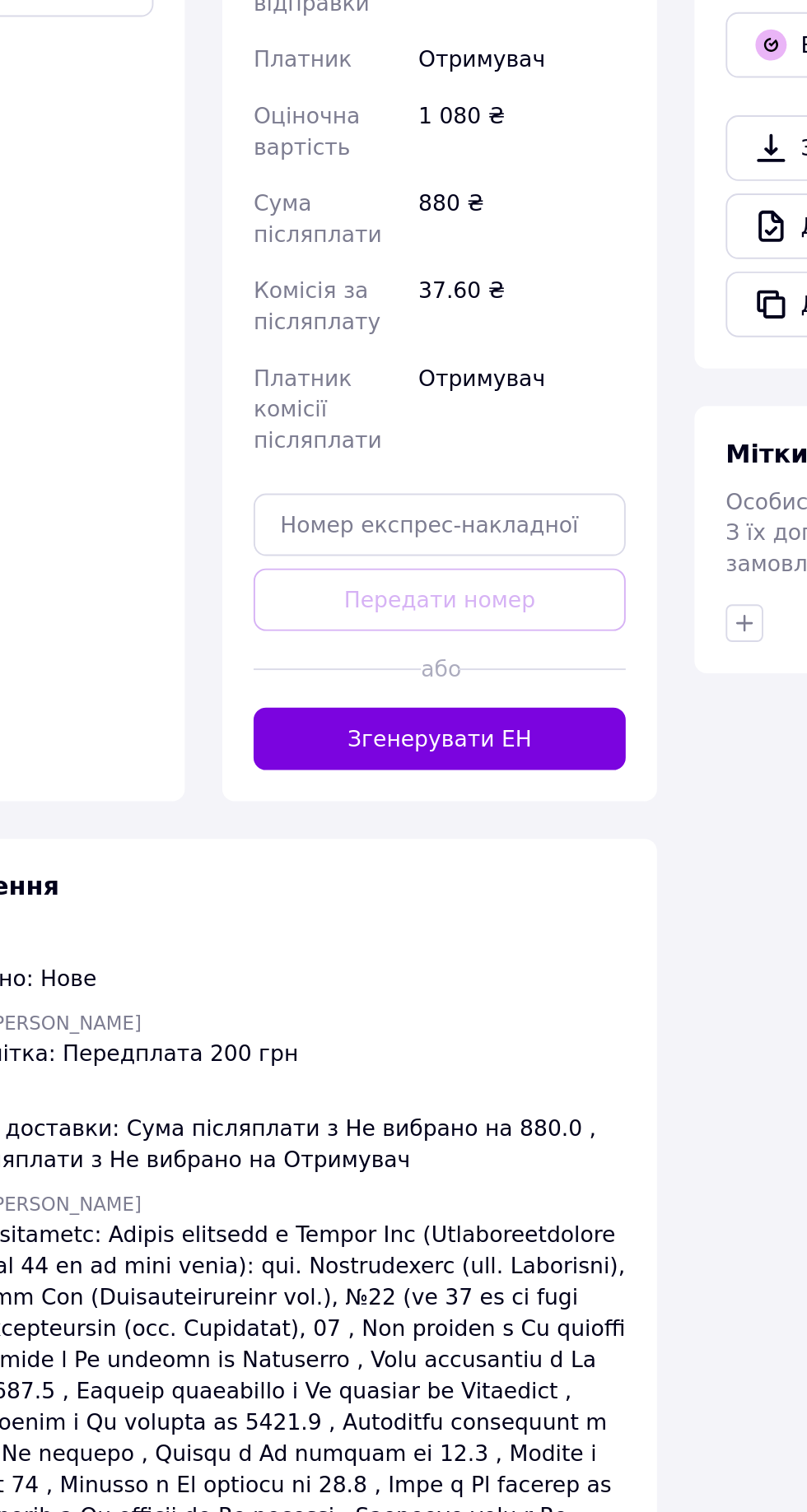
click at [430, 1024] on button "Згенерувати ЕН" at bounding box center [383, 1040] width 196 height 33
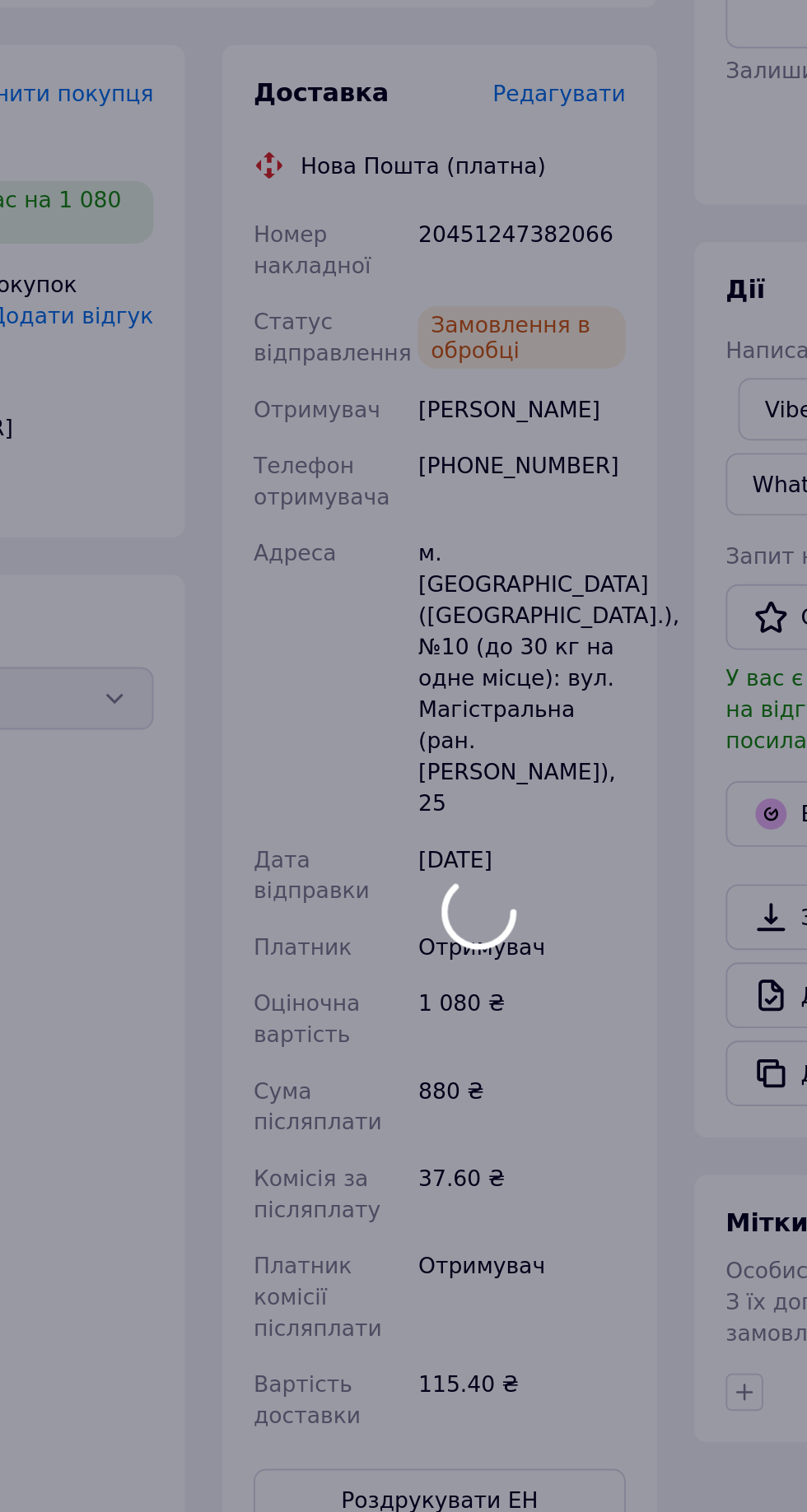
scroll to position [86, 0]
